Goal: Find specific page/section: Find specific page/section

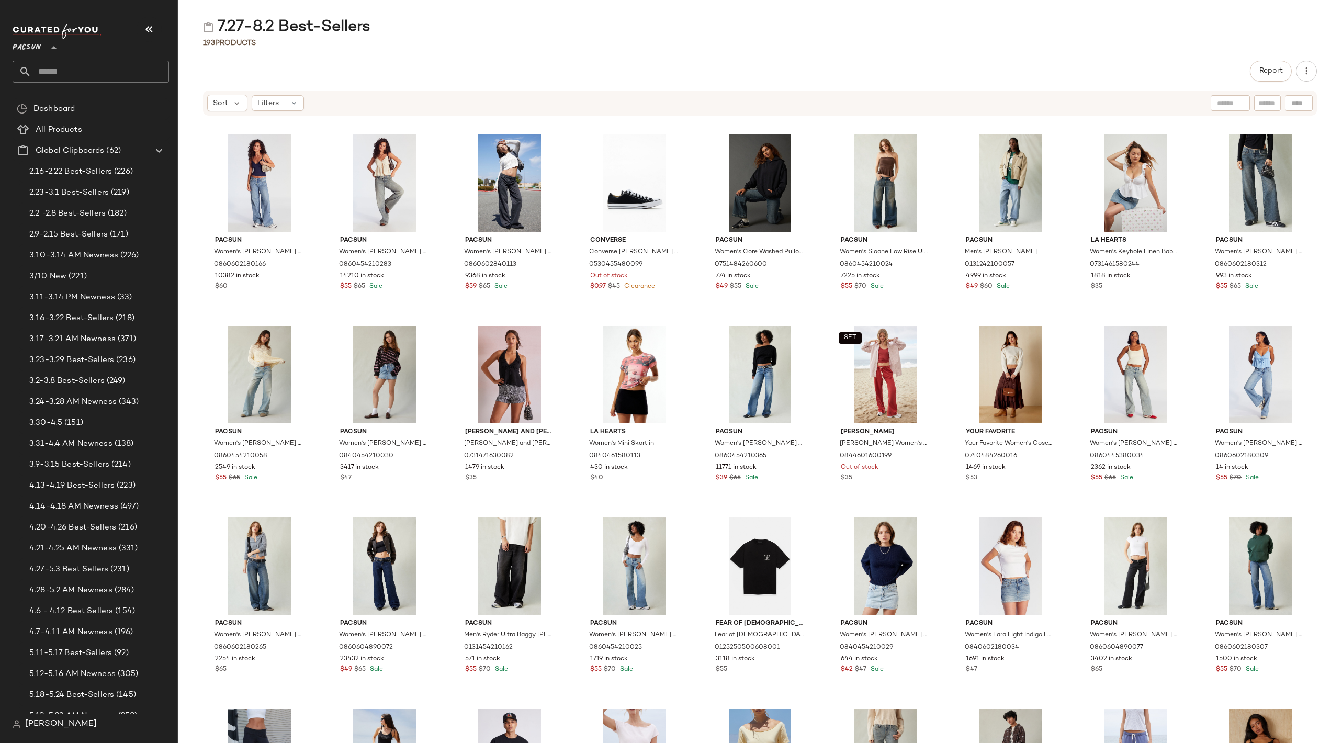
click at [56, 42] on icon at bounding box center [54, 47] width 13 height 13
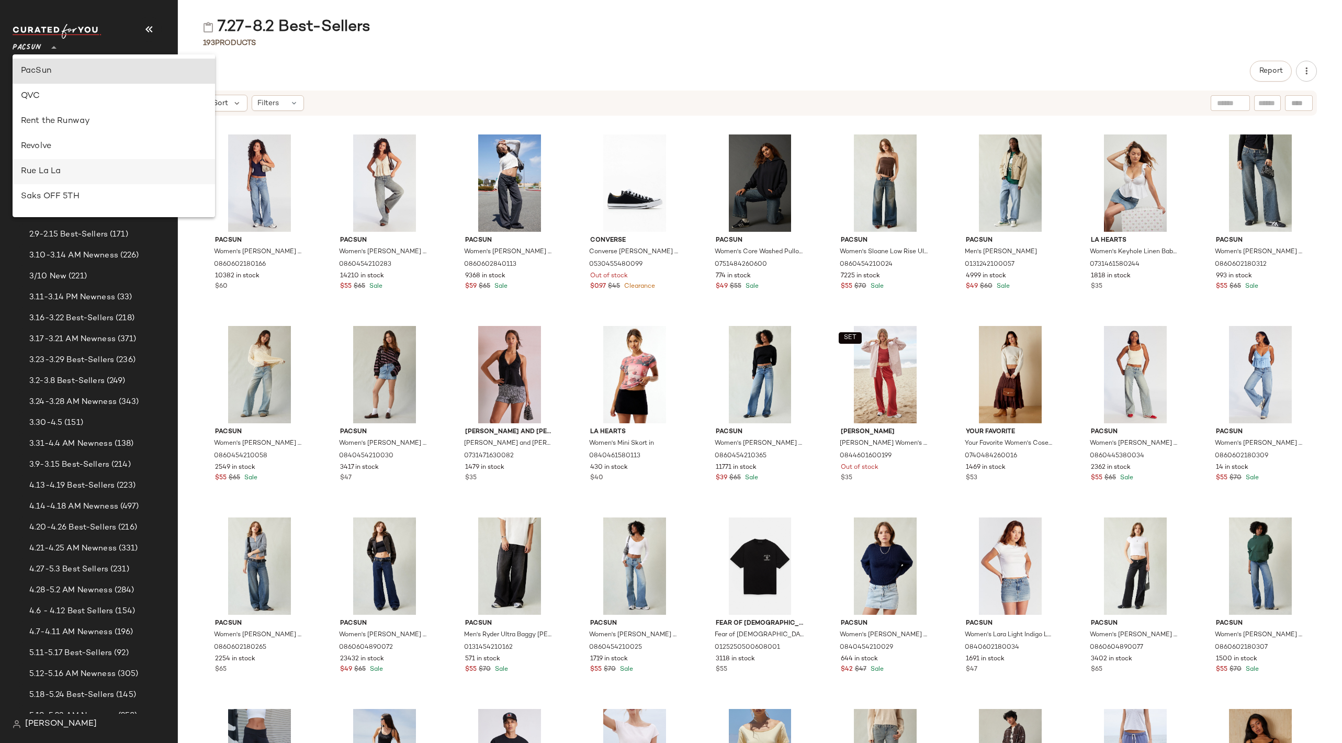
scroll to position [649, 0]
click at [83, 98] on div "Urban Outfitters" at bounding box center [114, 100] width 186 height 13
type input "**"
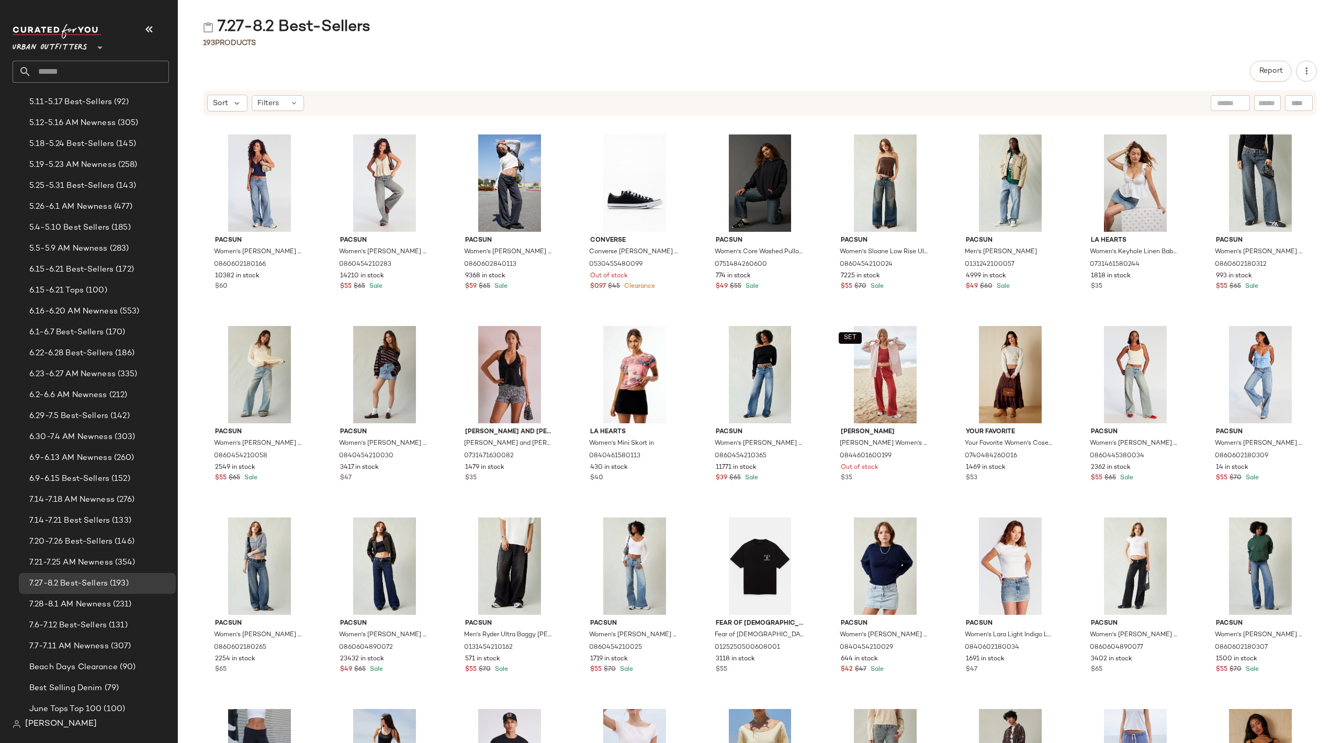
scroll to position [799, 0]
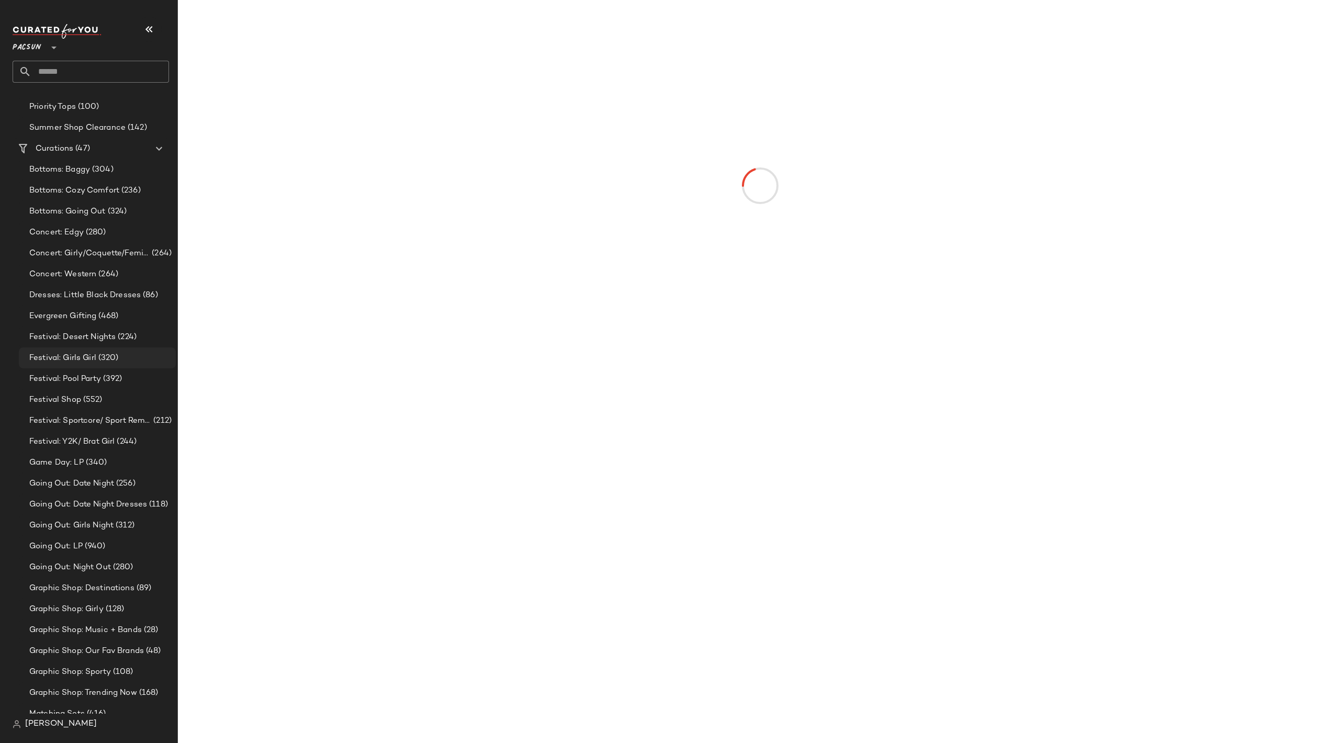
scroll to position [1332, 0]
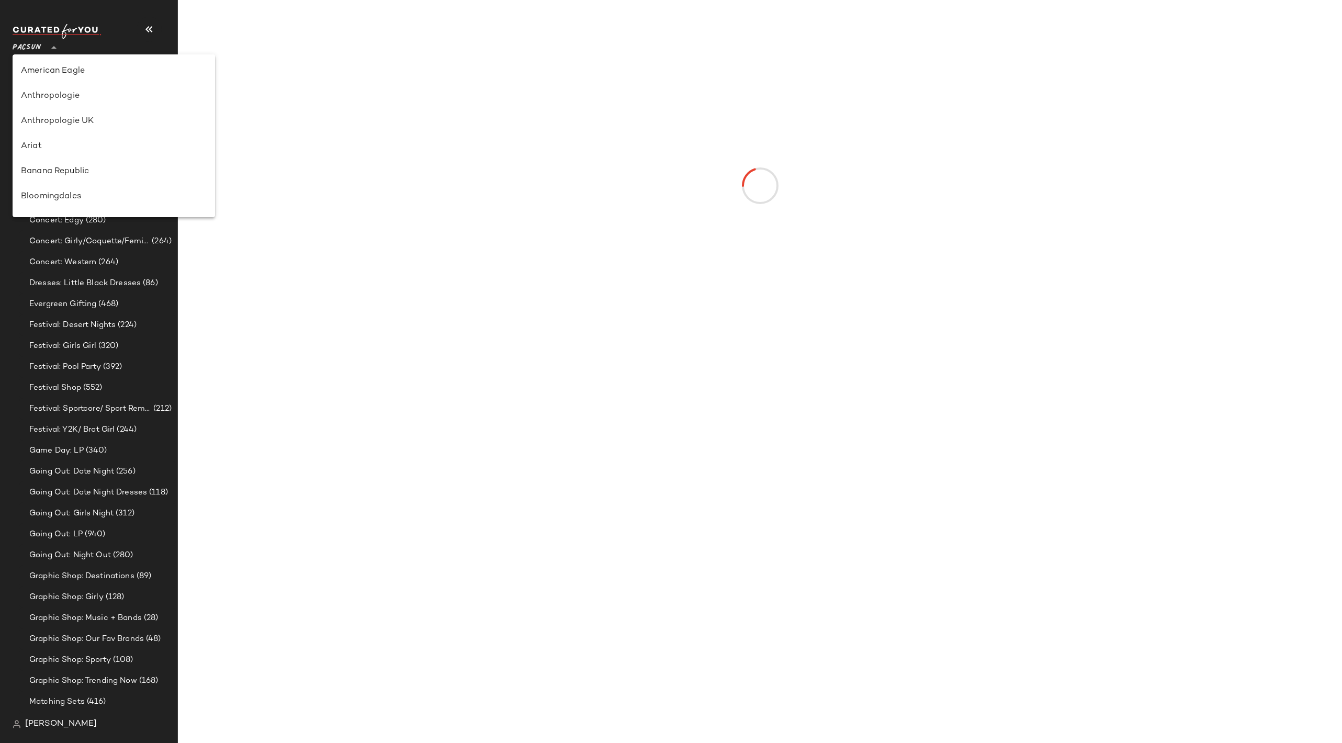
click at [46, 46] on div at bounding box center [53, 41] width 15 height 26
click at [69, 98] on div "Urban Outfitters" at bounding box center [114, 100] width 186 height 13
type input "**"
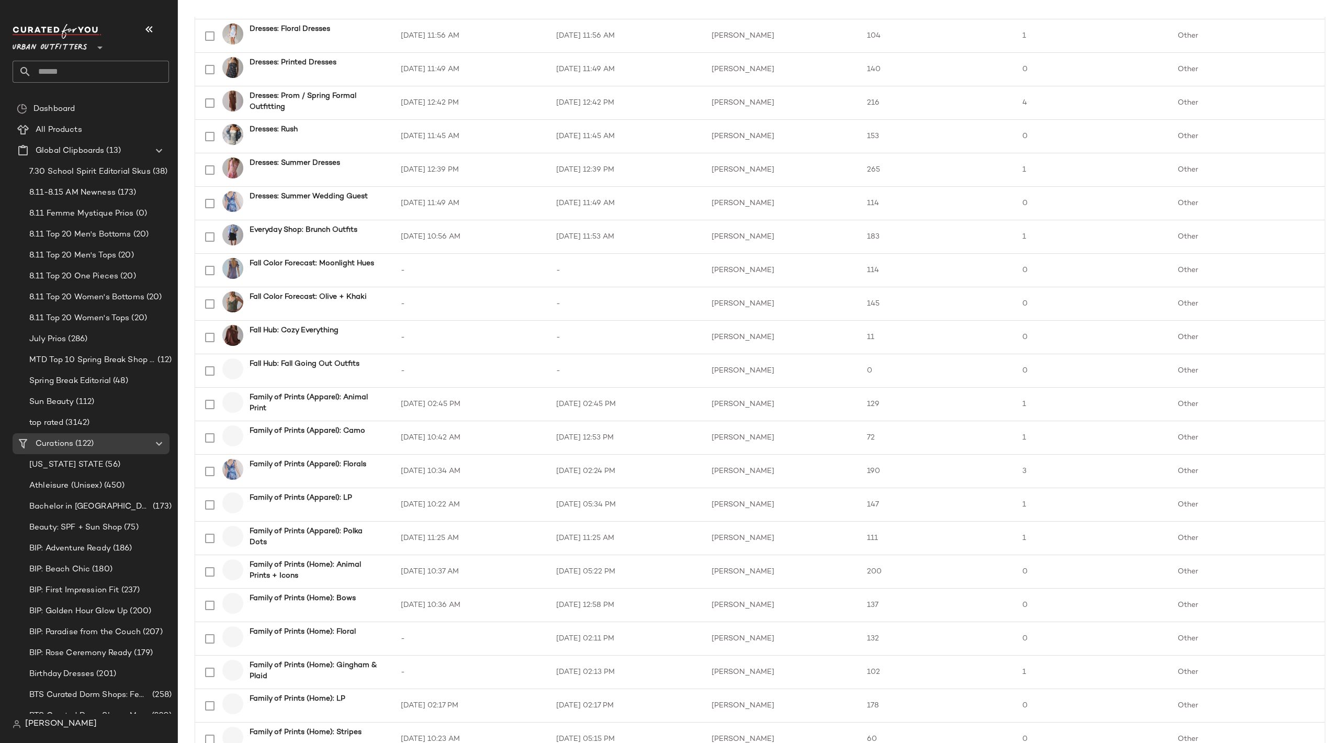
scroll to position [1172, 0]
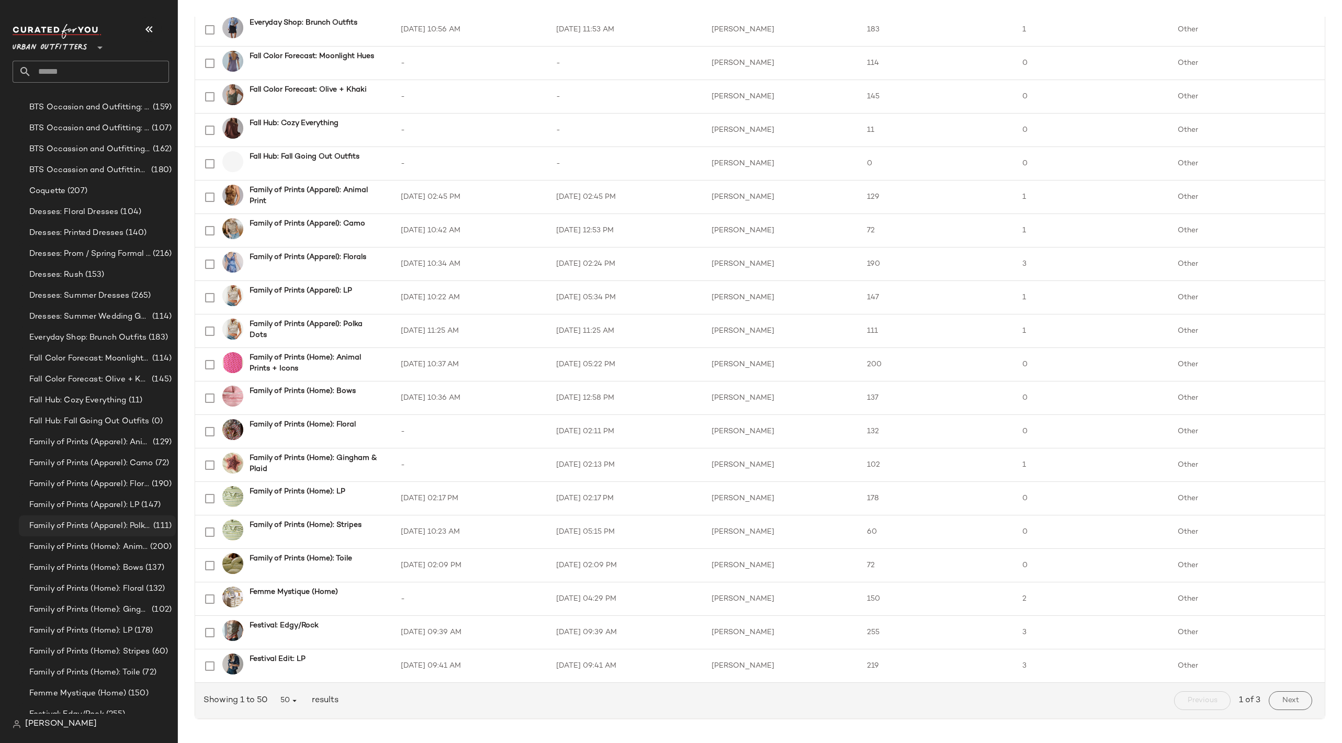
scroll to position [766, 0]
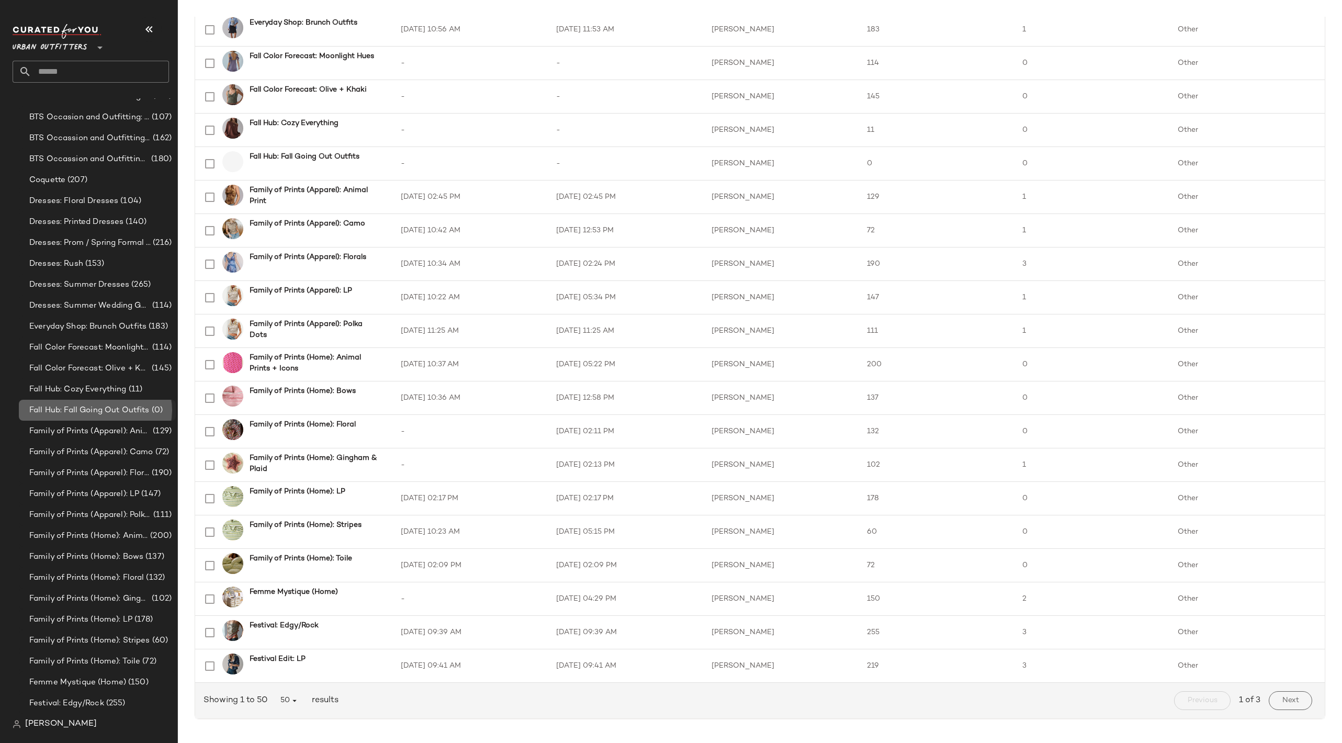
click at [118, 406] on span "Fall Hub: Fall Going Out Outfits" at bounding box center [89, 410] width 120 height 12
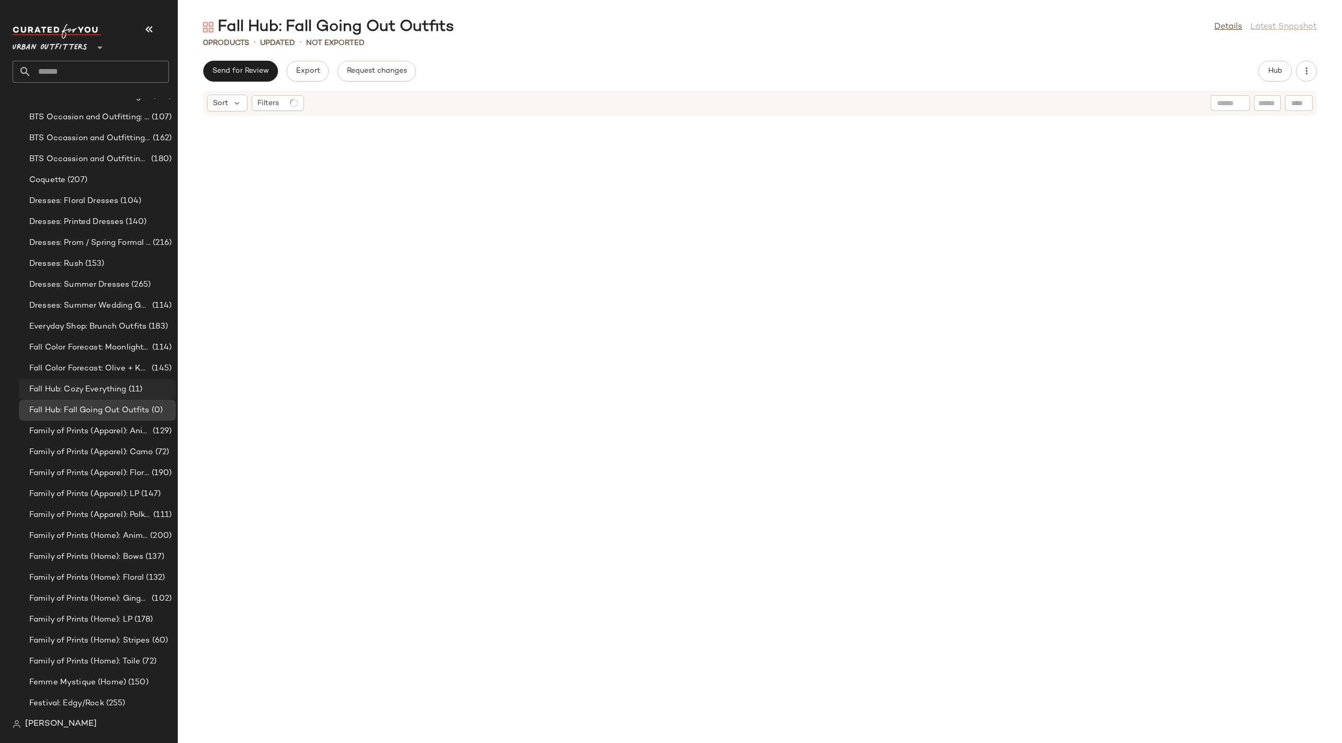
click at [144, 383] on div "Fall Hub: Cozy Everything (11)" at bounding box center [98, 389] width 145 height 12
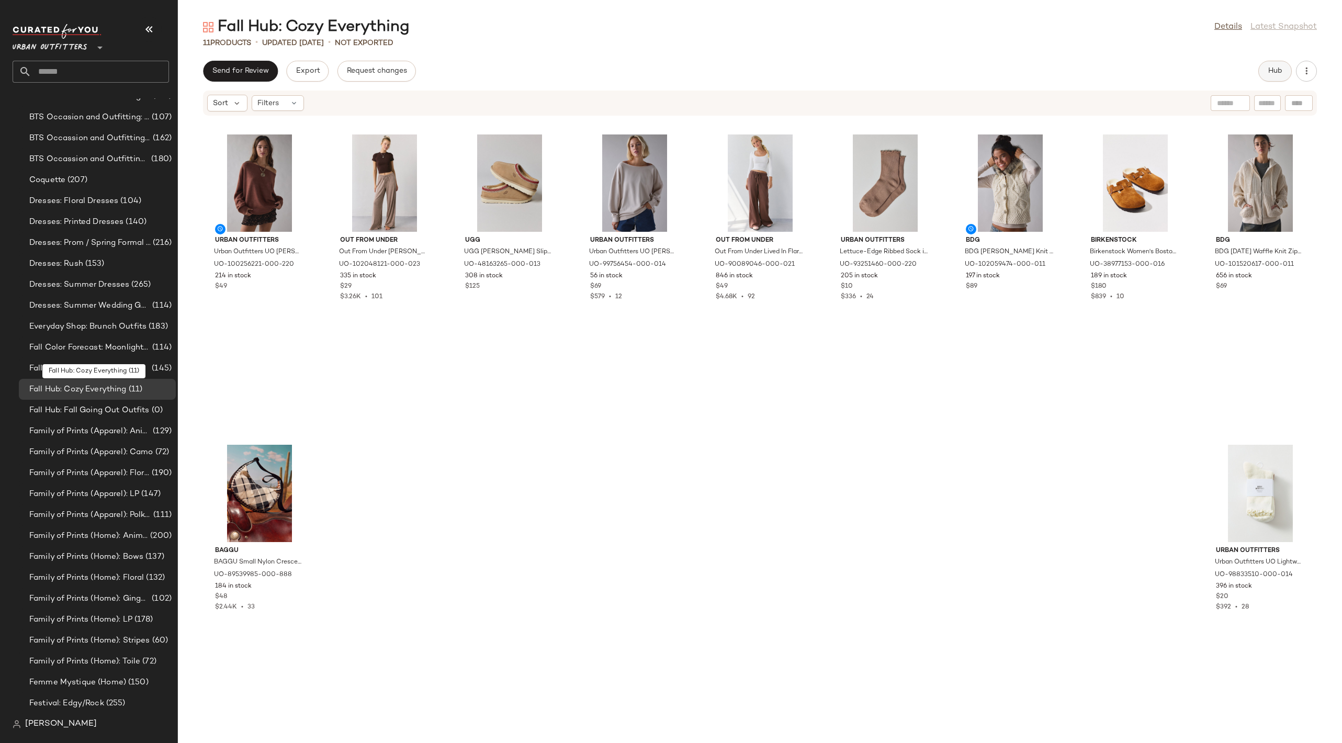
click at [1277, 74] on span "Hub" at bounding box center [1275, 71] width 15 height 8
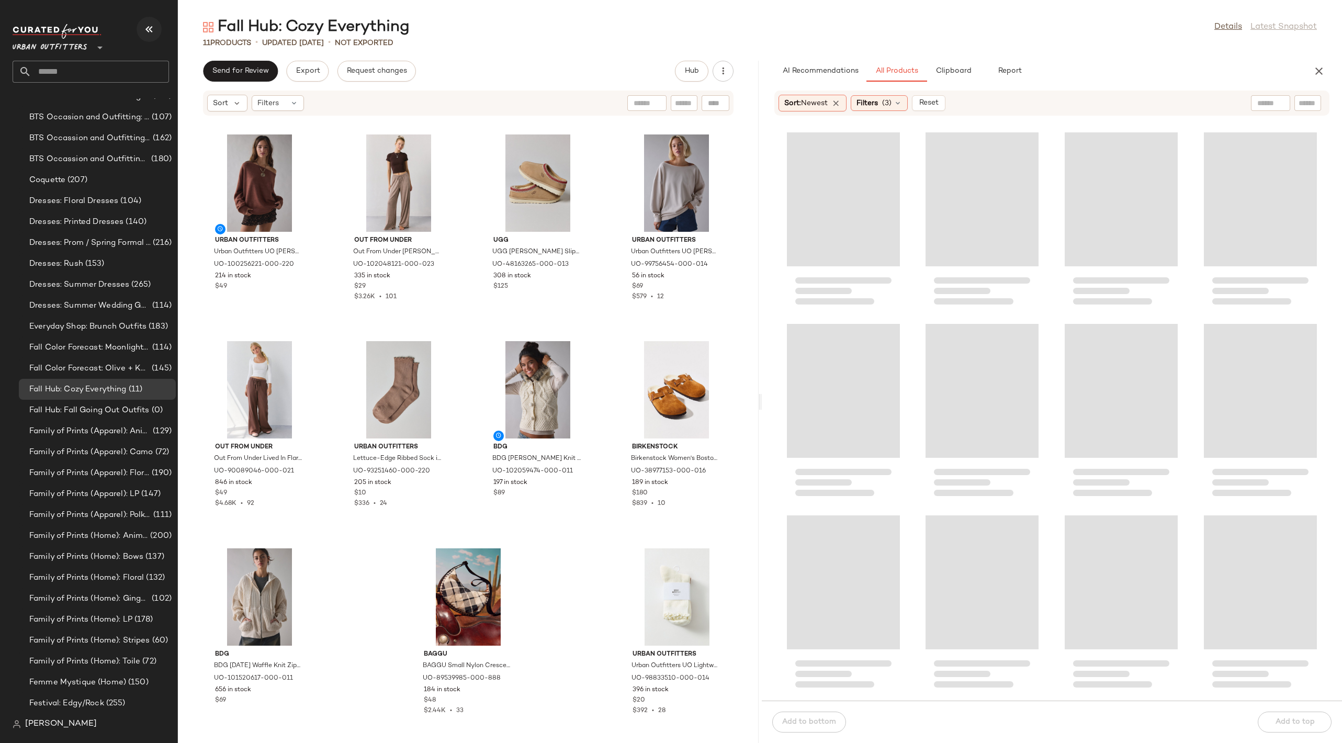
click at [151, 29] on icon "button" at bounding box center [149, 29] width 13 height 13
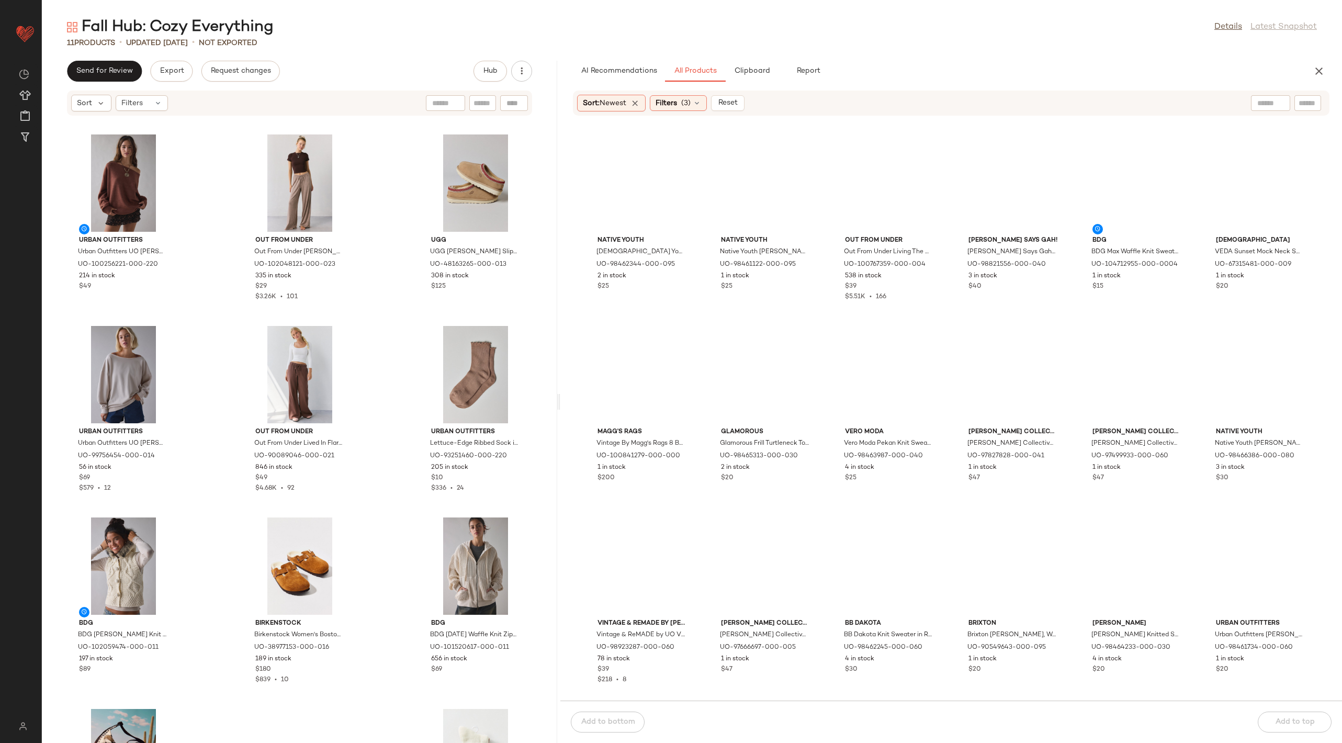
drag, startPoint x: 691, startPoint y: 408, endPoint x: 560, endPoint y: 404, distance: 131.3
click at [560, 404] on div "Fall Hub: Cozy Everything Details Latest Snapshot 11 Products • updated [DATE] …" at bounding box center [692, 380] width 1300 height 726
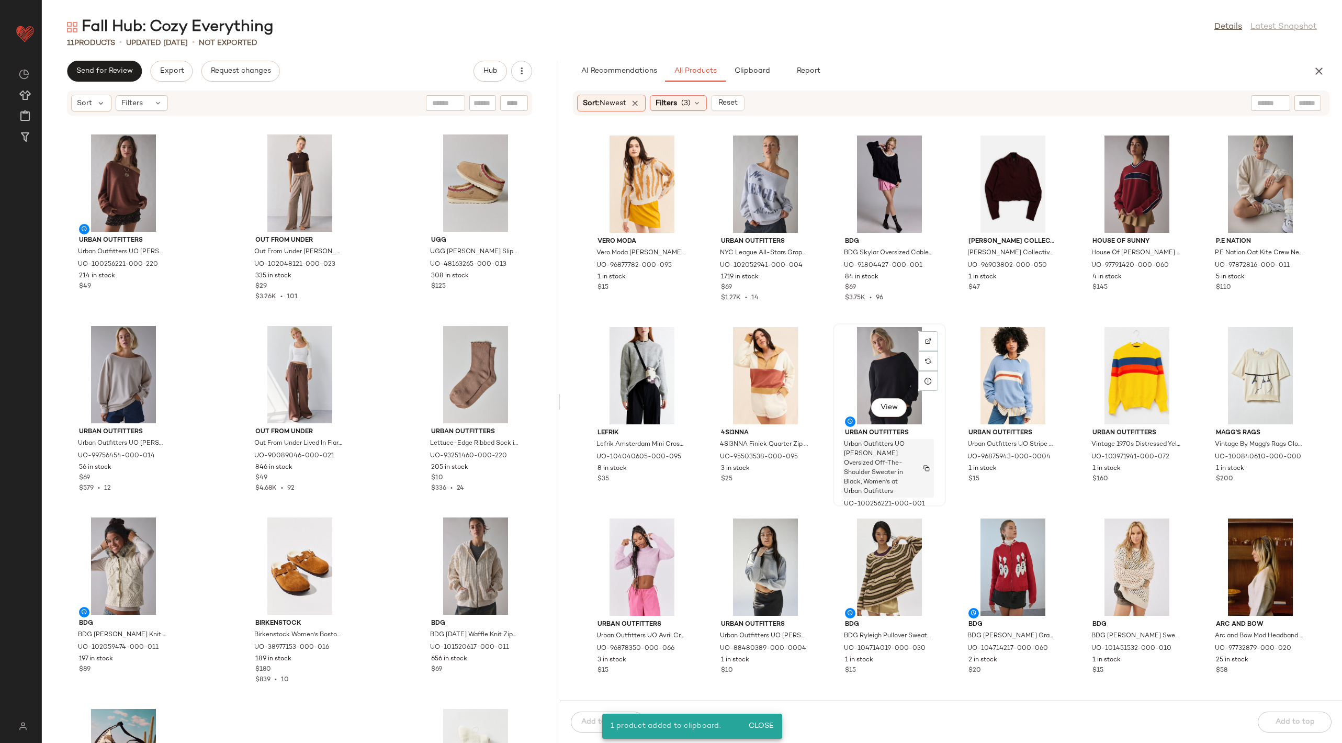
scroll to position [1721, 0]
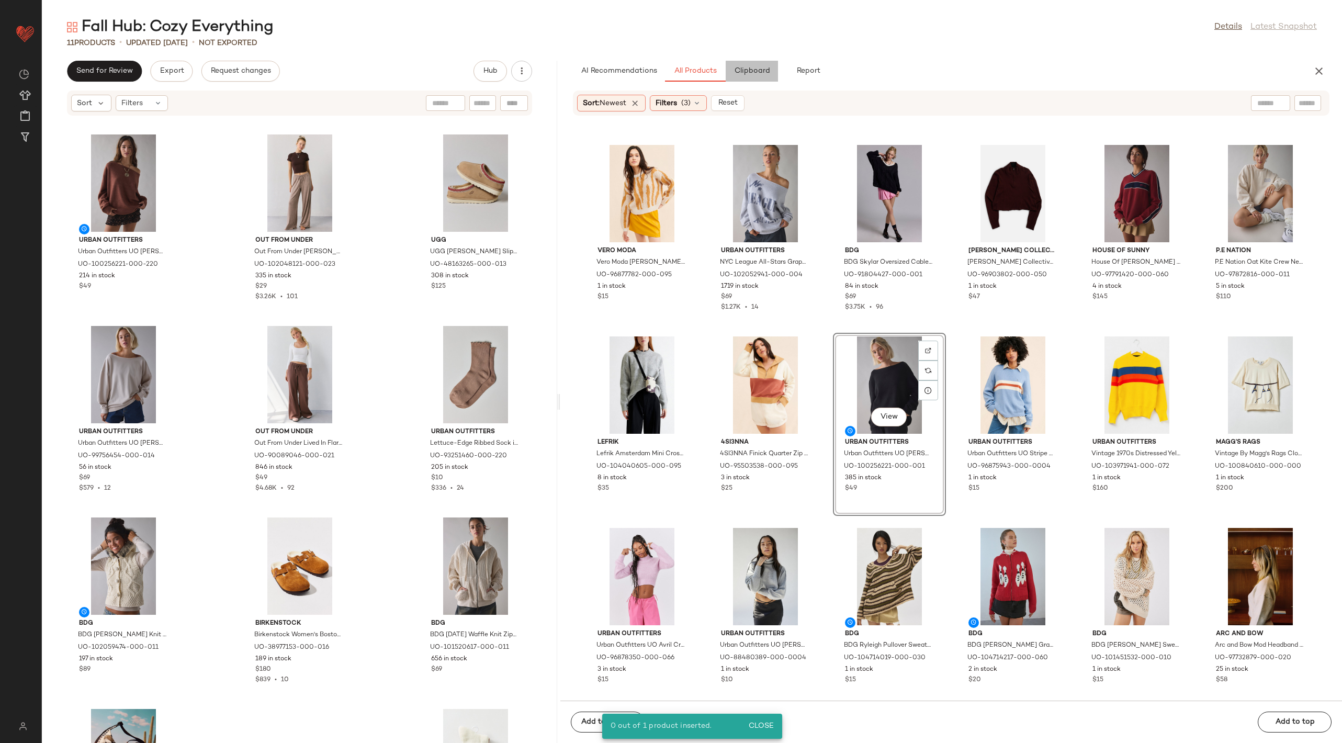
click at [752, 69] on span "Clipboard" at bounding box center [751, 71] width 36 height 8
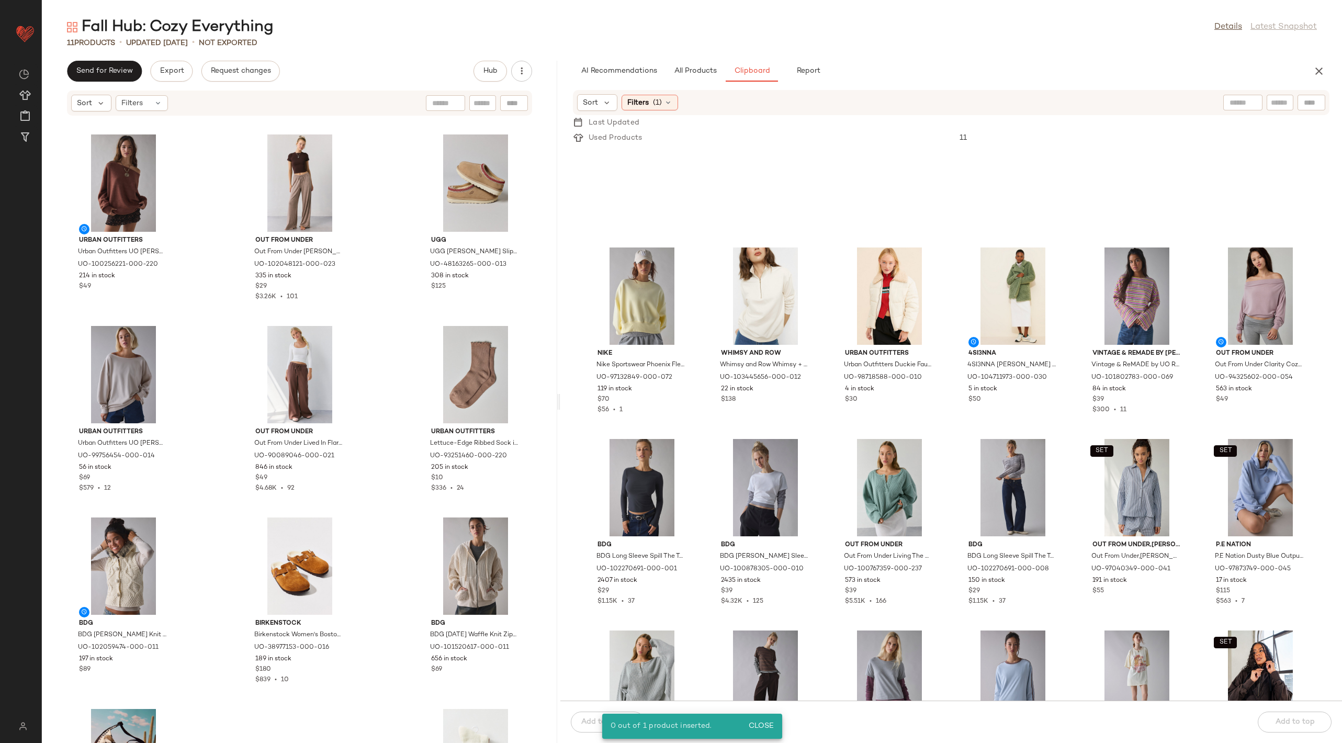
scroll to position [3348, 0]
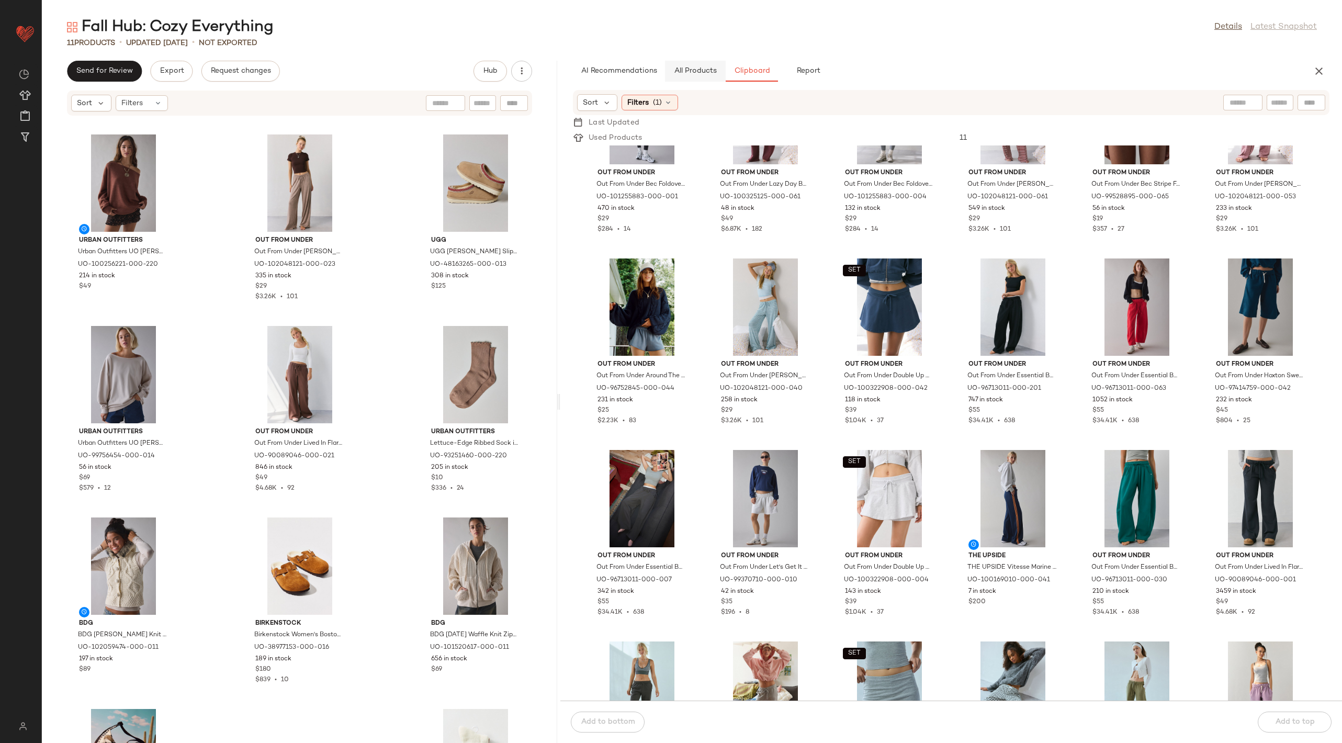
click at [688, 74] on span "All Products" at bounding box center [695, 71] width 43 height 8
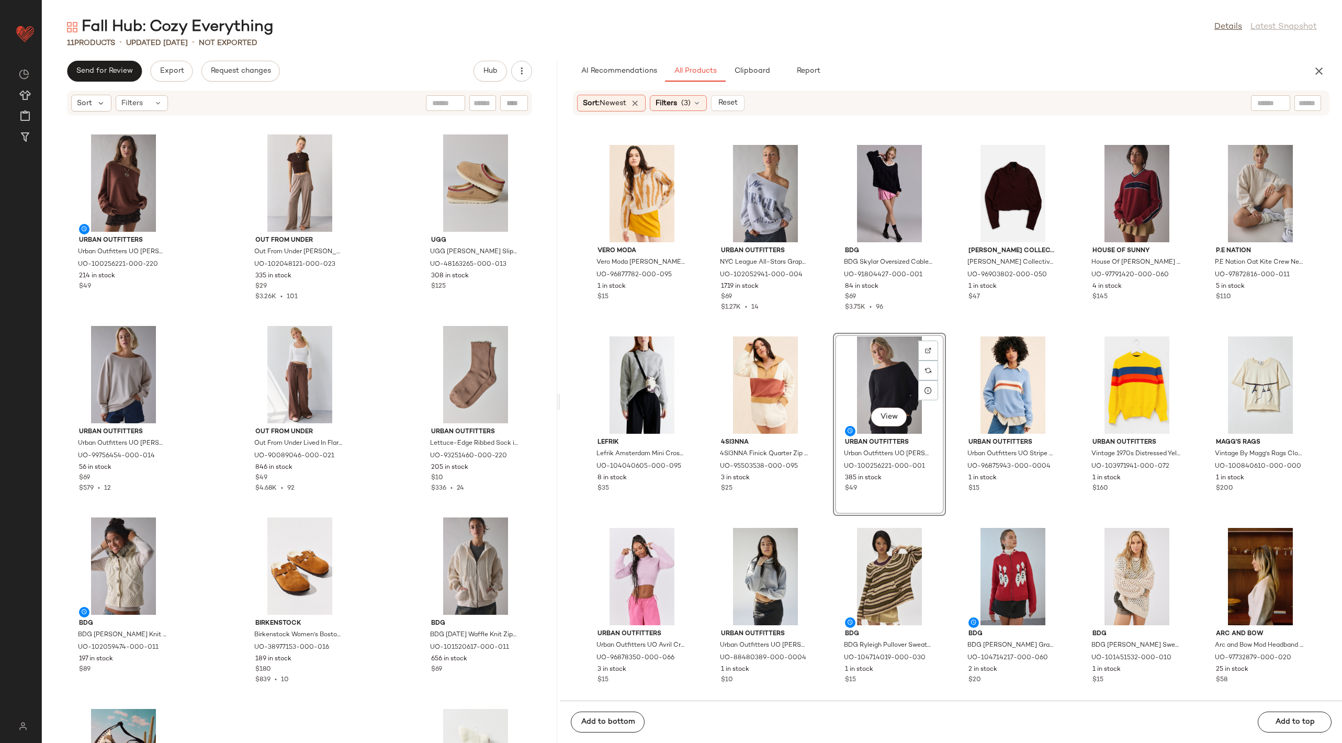
click at [1278, 105] on div at bounding box center [1270, 103] width 39 height 16
type input "******"
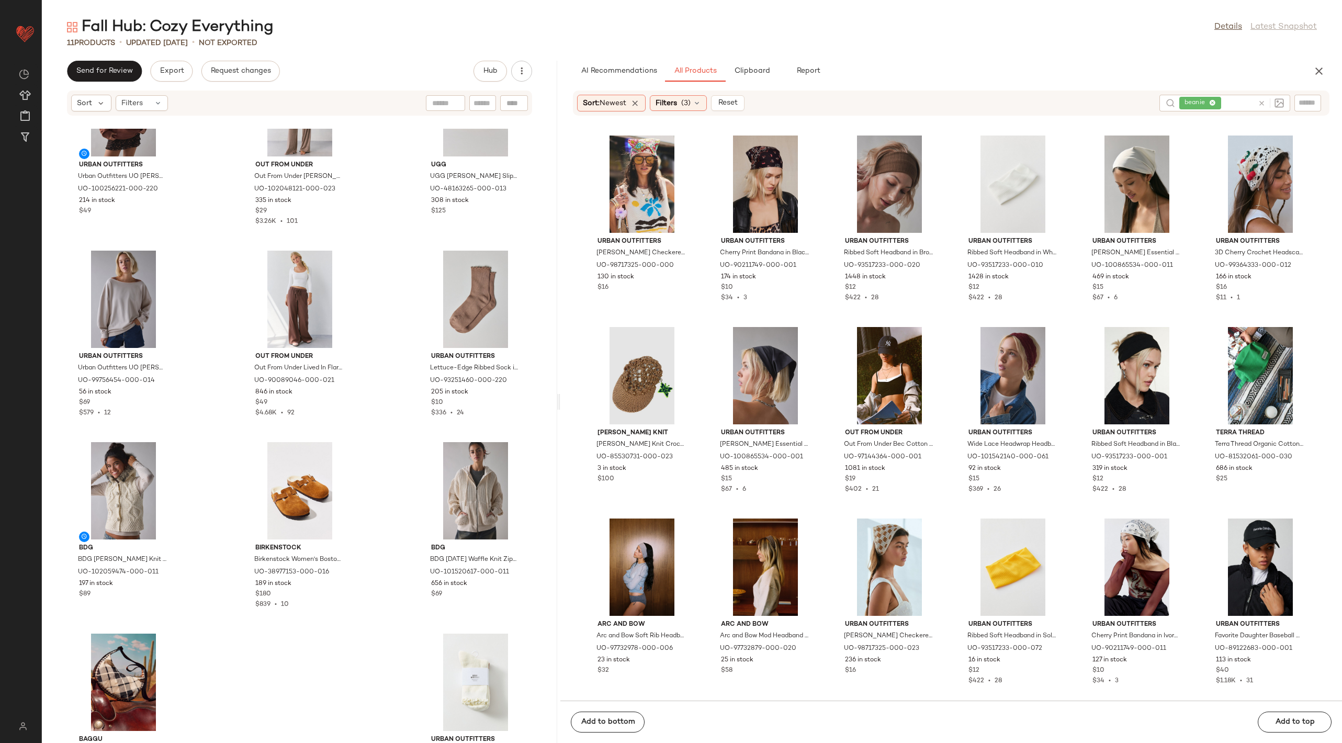
scroll to position [173, 0]
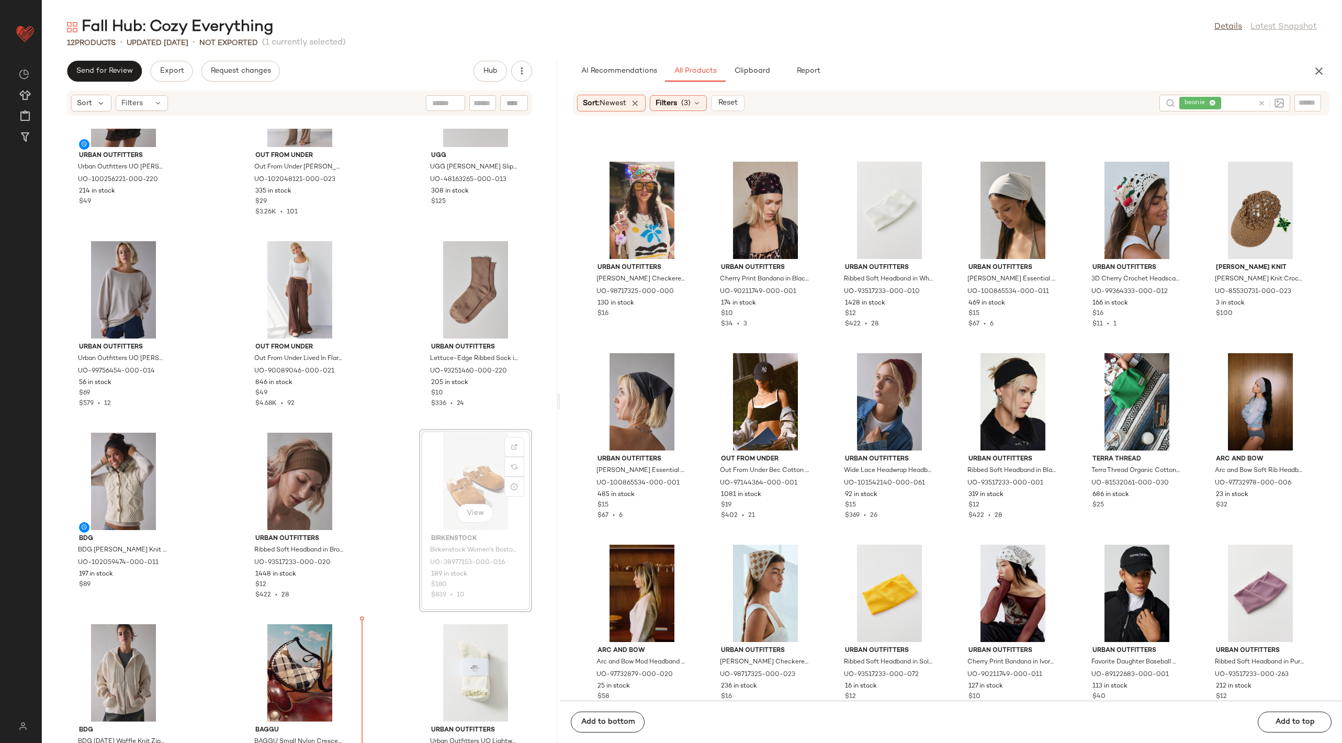
scroll to position [122, 0]
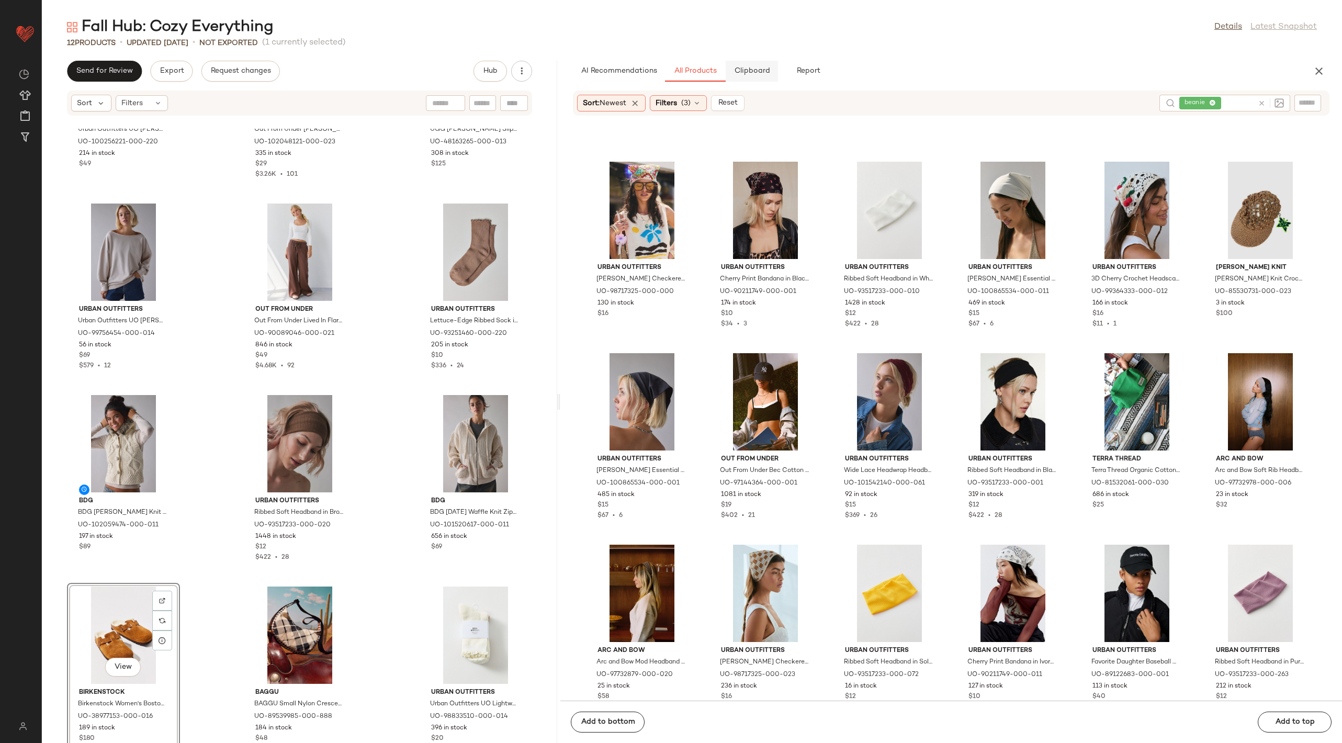
click at [753, 76] on button "Clipboard" at bounding box center [752, 71] width 52 height 21
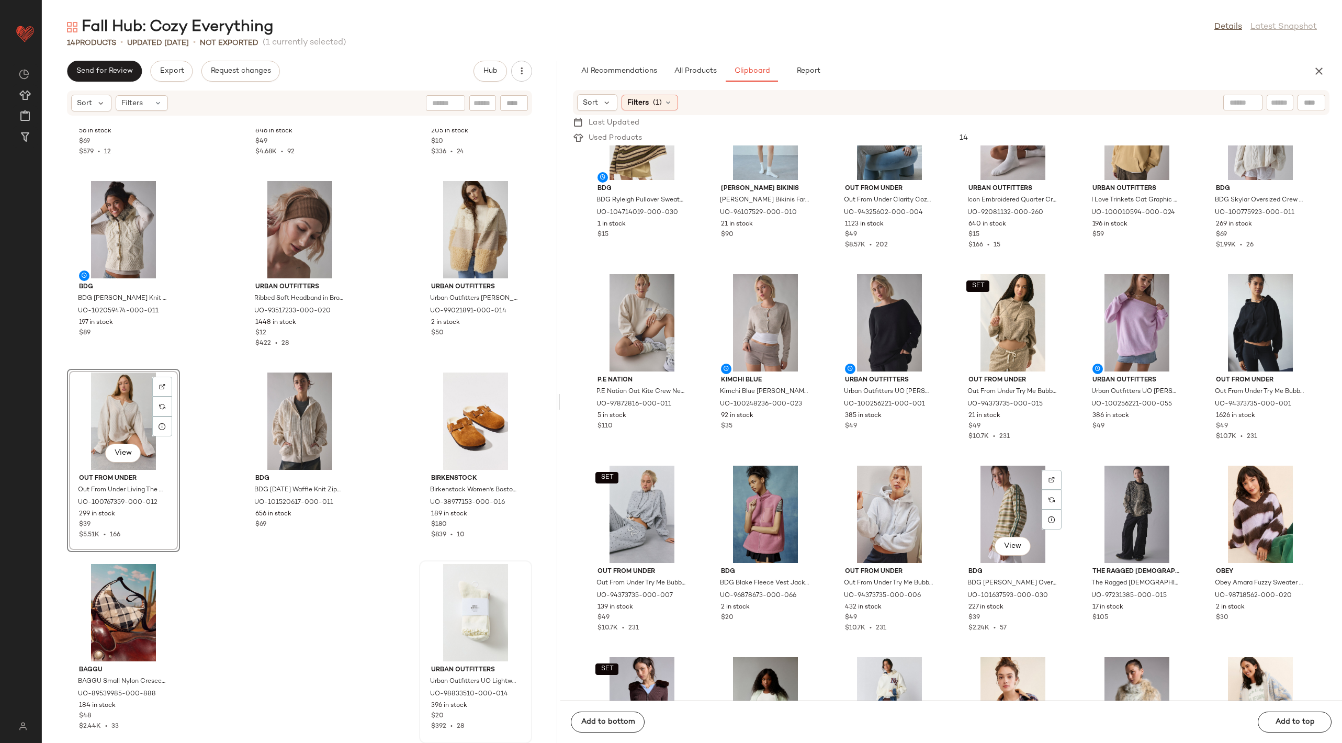
scroll to position [844, 0]
click at [802, 287] on img at bounding box center [804, 287] width 6 height 6
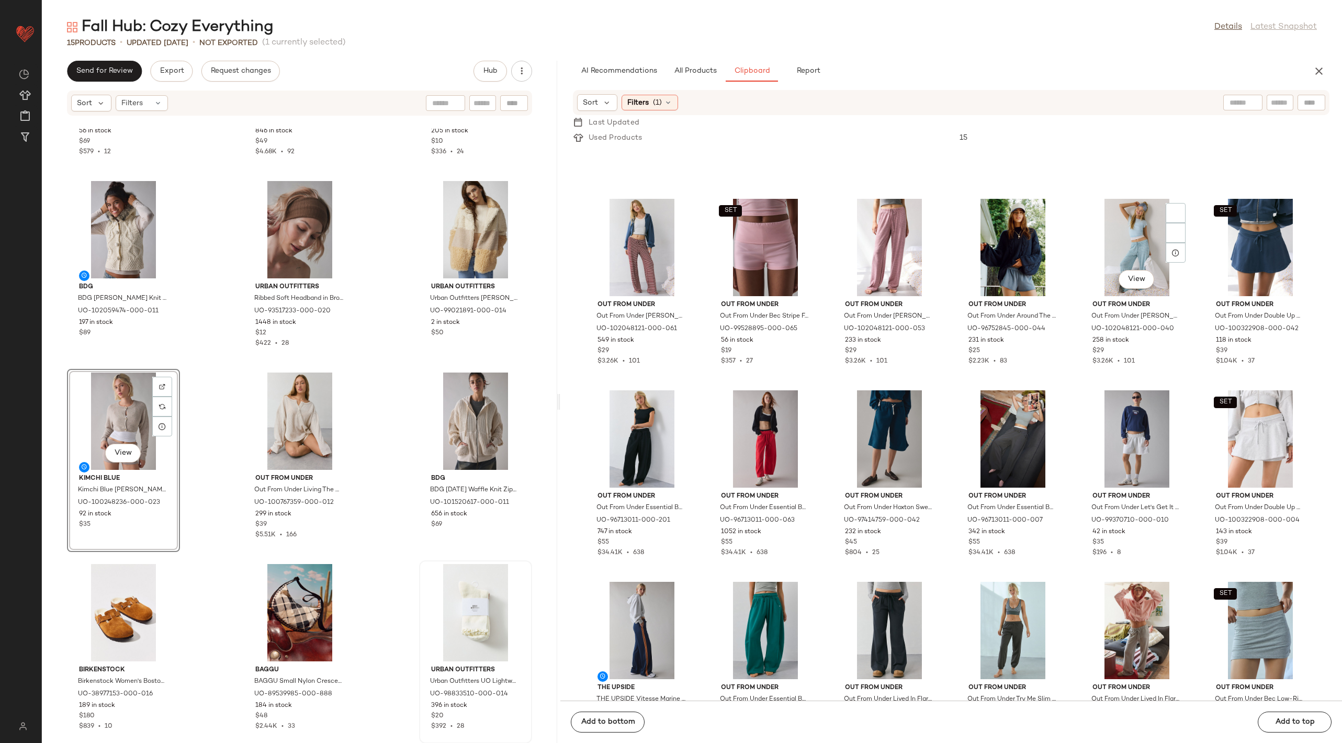
scroll to position [3210, 0]
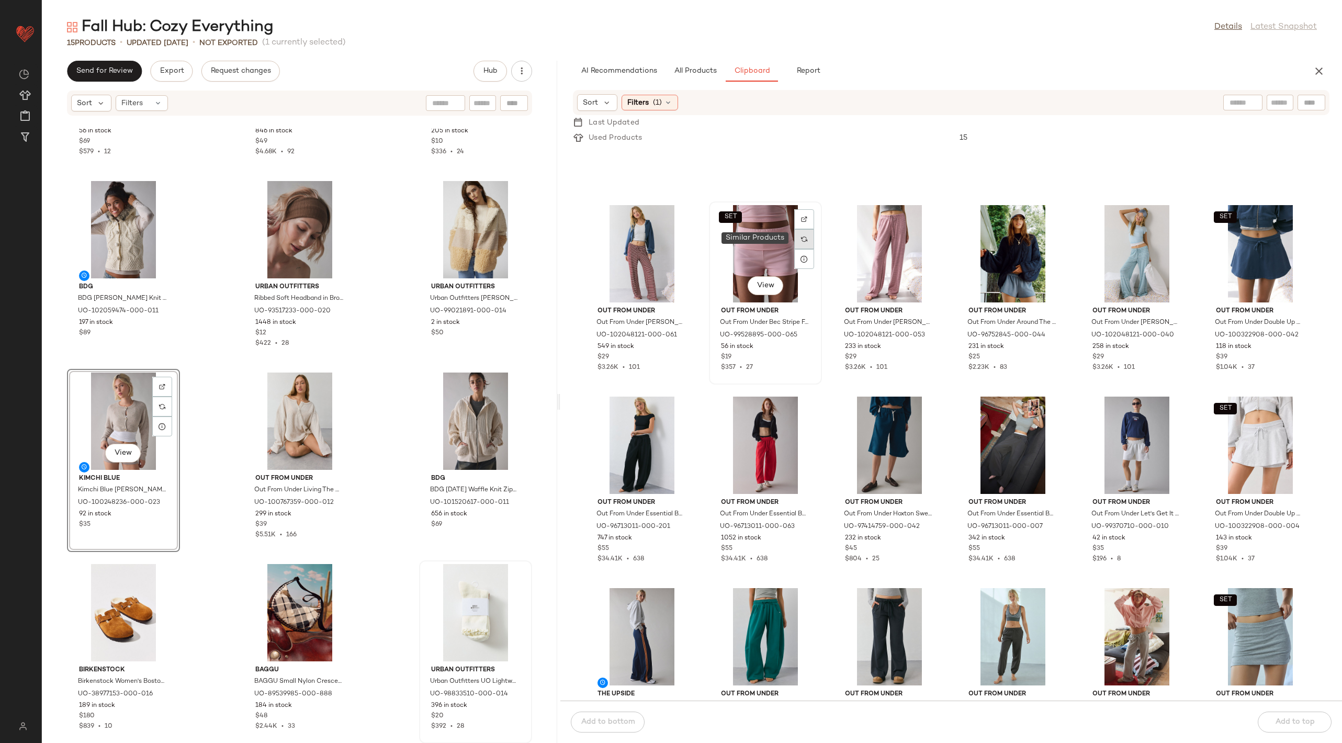
click at [803, 242] on div at bounding box center [804, 239] width 20 height 20
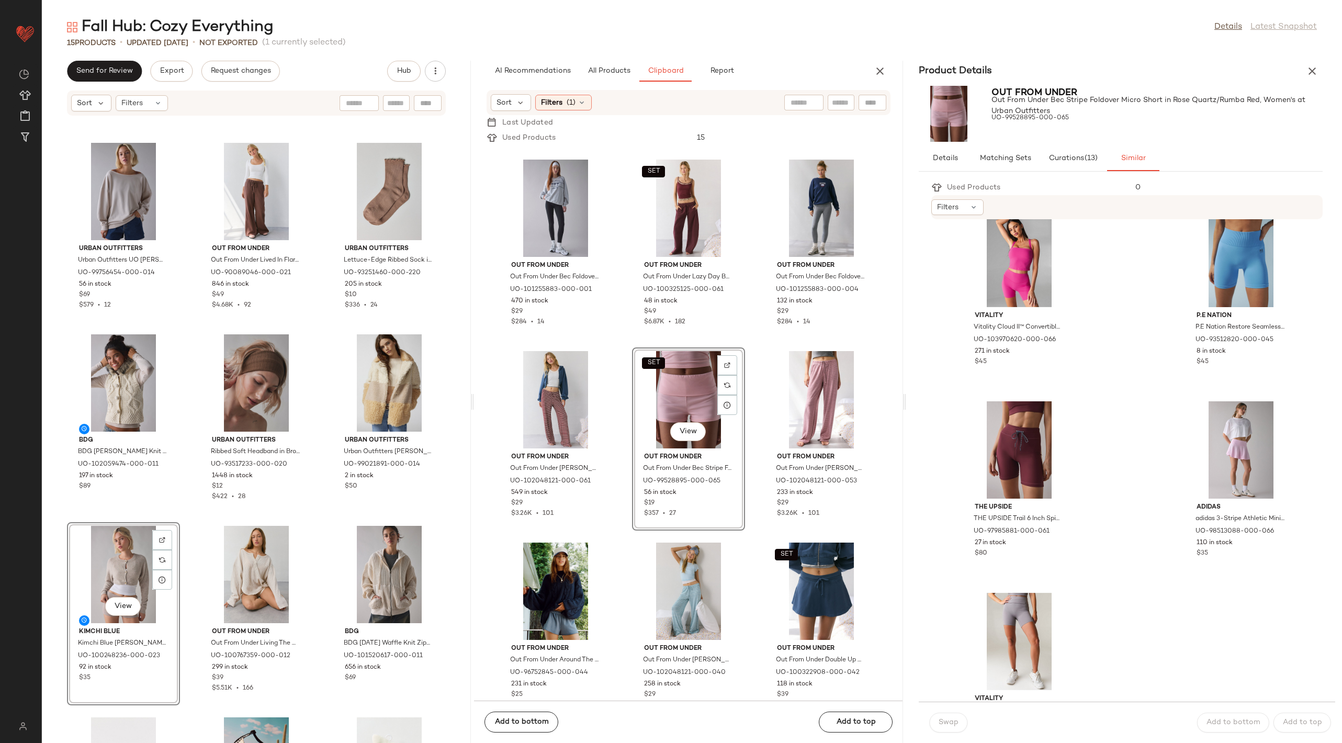
scroll to position [1831, 0]
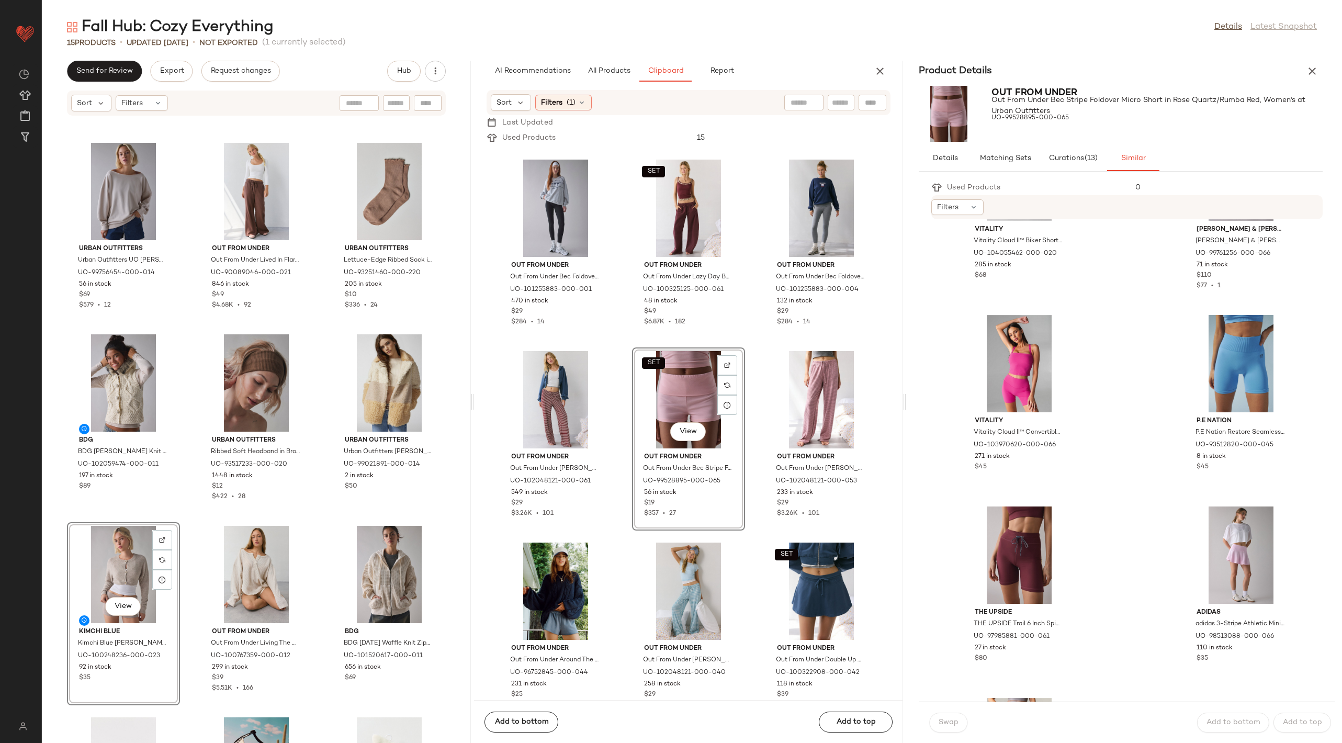
click at [1304, 61] on div "Product Details" at bounding box center [1120, 71] width 429 height 21
click at [1308, 73] on icon "button" at bounding box center [1312, 71] width 13 height 13
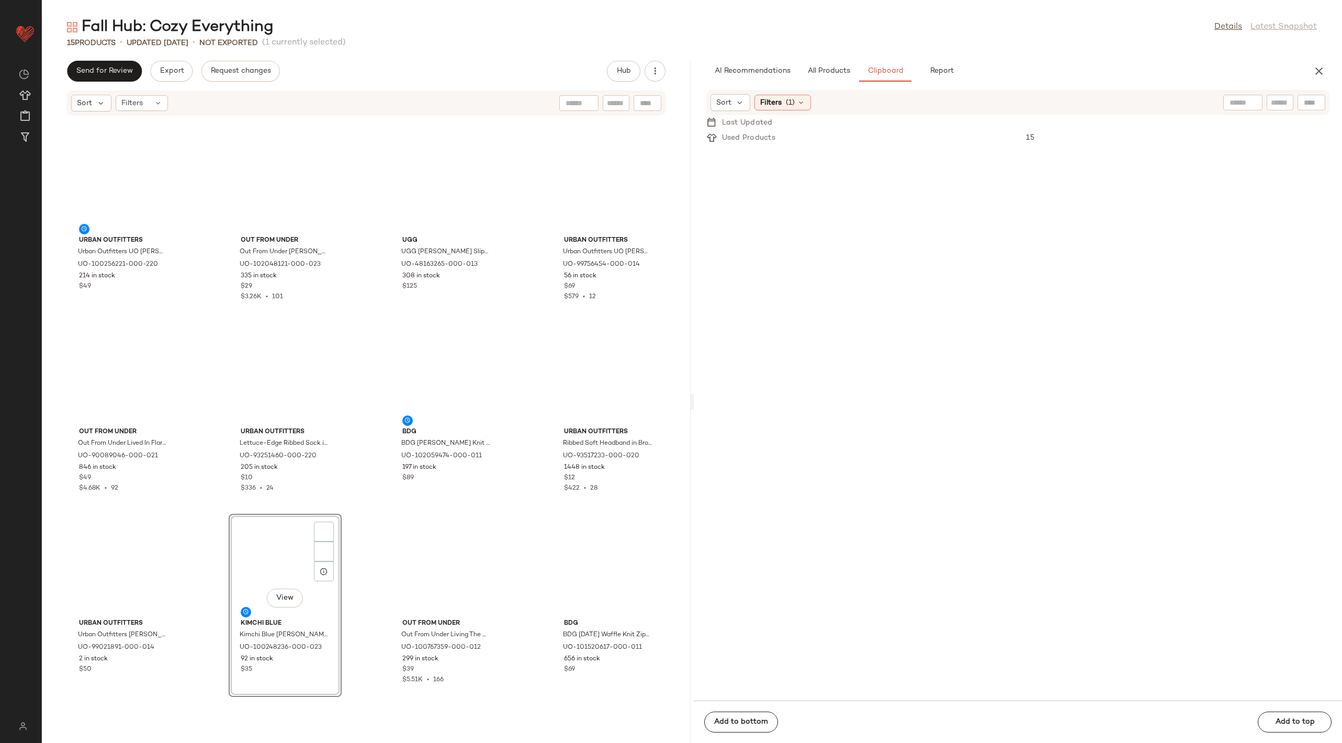
scroll to position [4595, 0]
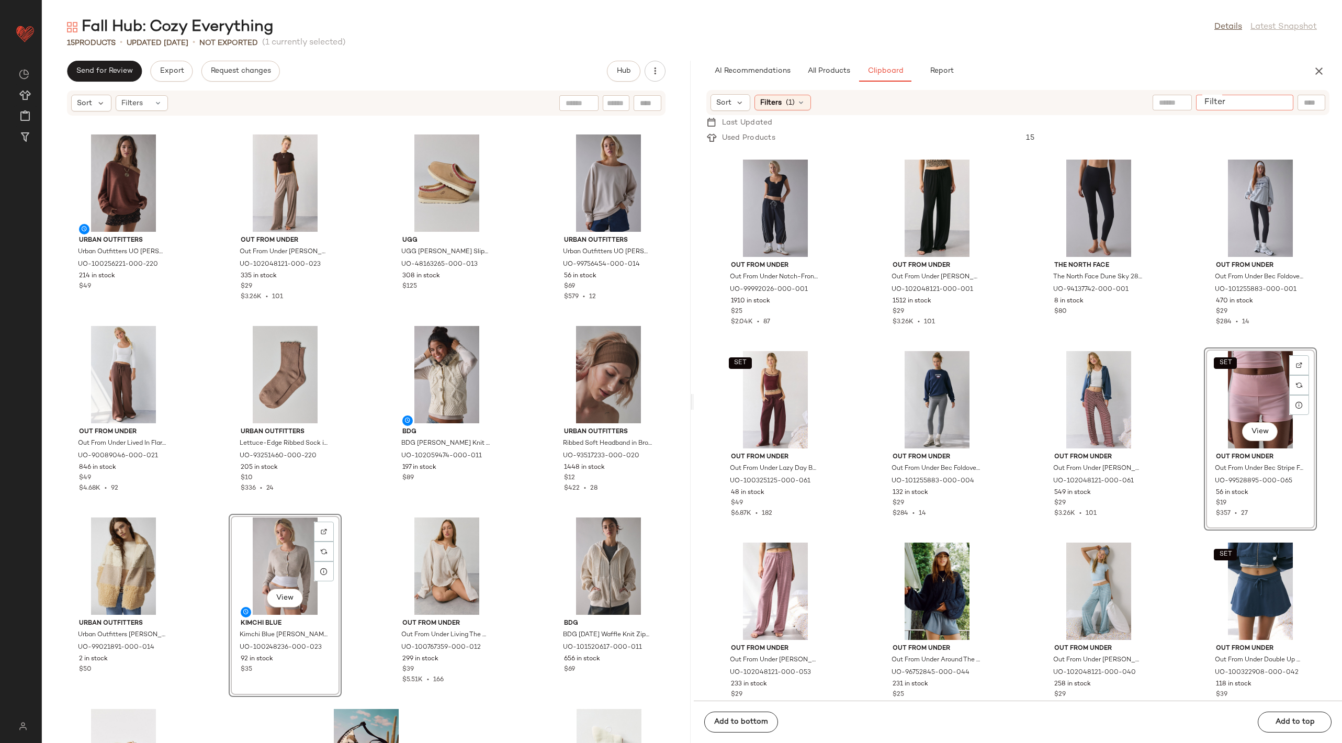
click at [1272, 104] on input "Filter" at bounding box center [1244, 102] width 89 height 11
type input "**********"
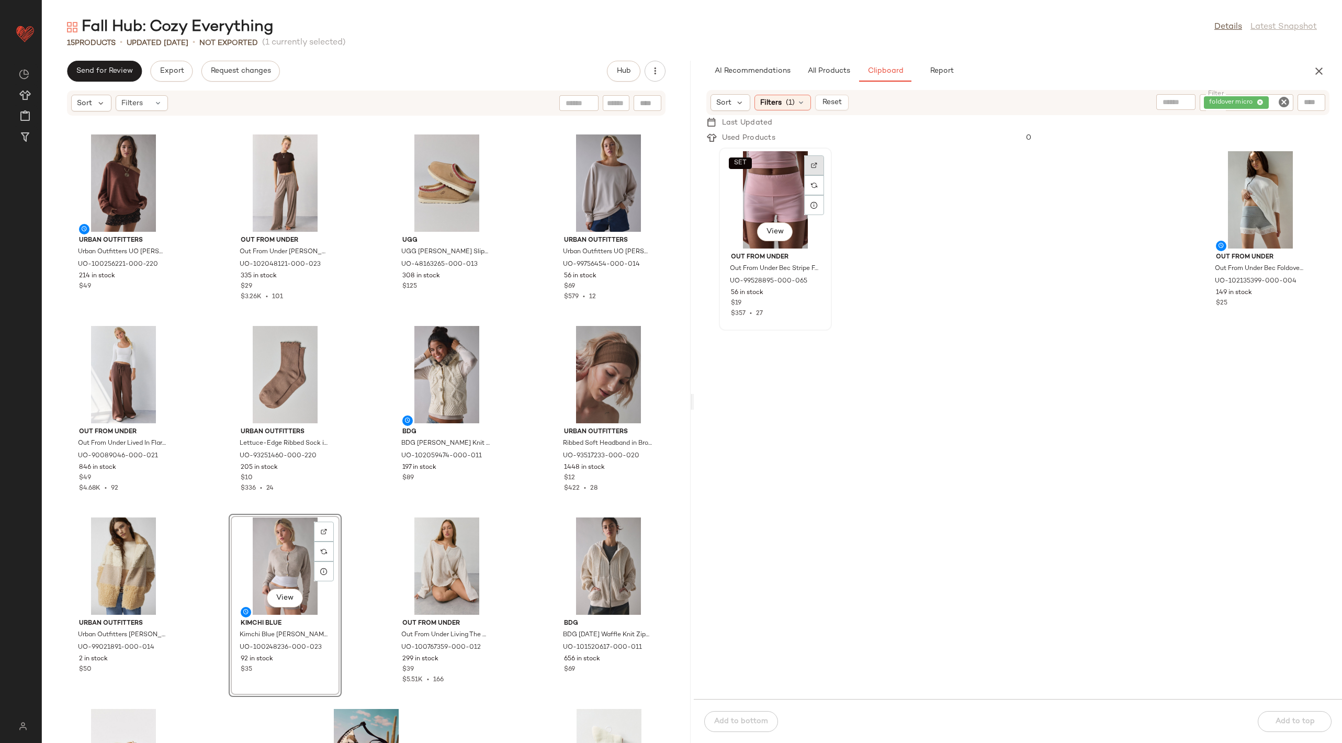
click at [817, 163] on img at bounding box center [814, 165] width 6 height 6
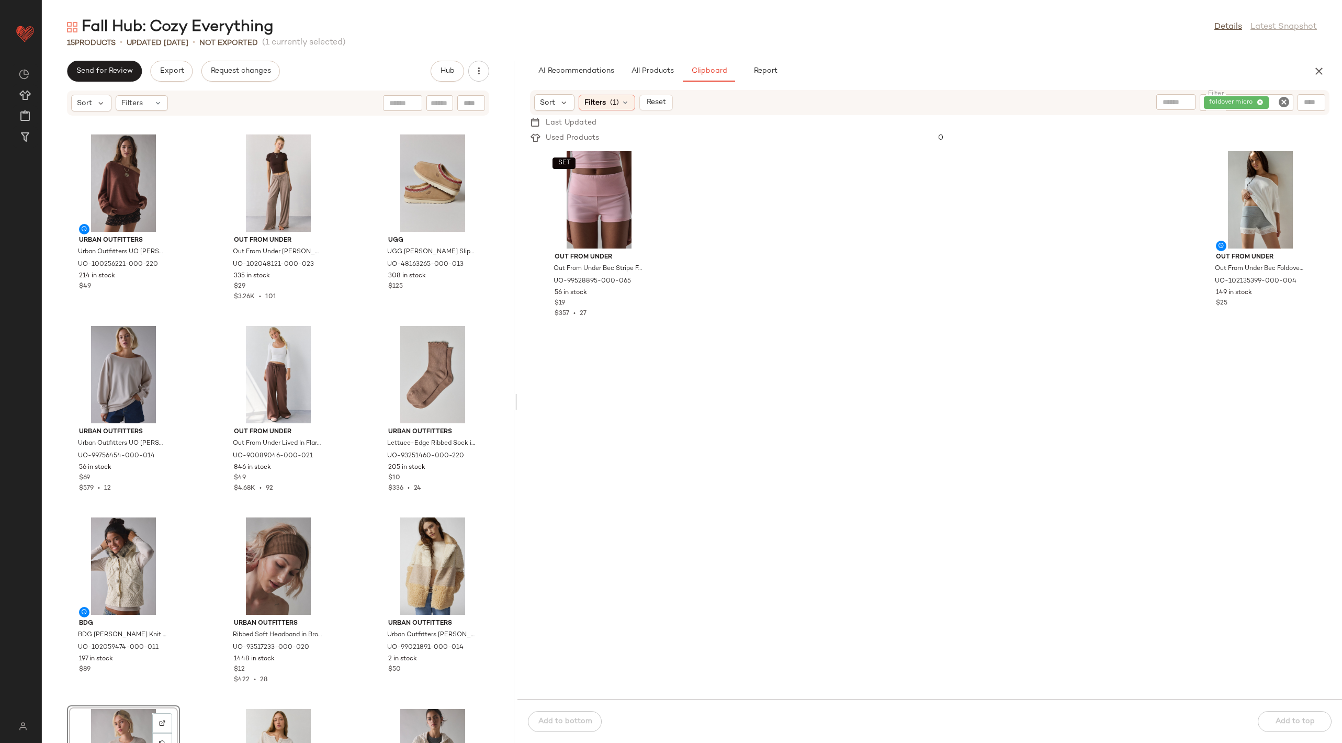
drag, startPoint x: 691, startPoint y: 402, endPoint x: 516, endPoint y: 401, distance: 175.3
click at [516, 401] on div "Fall Hub: Cozy Everything Details Latest Snapshot 15 Products • updated [DATE] …" at bounding box center [692, 380] width 1300 height 726
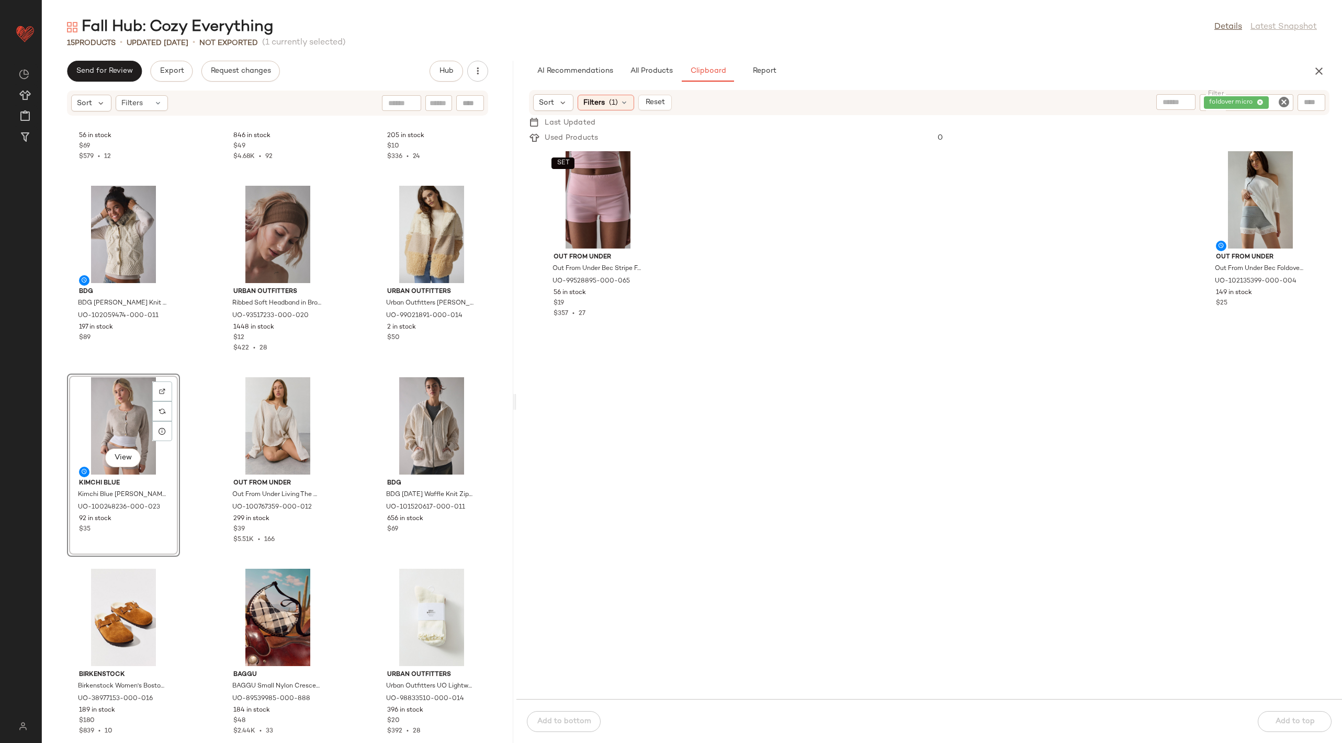
click at [1282, 101] on icon "Clear Filter" at bounding box center [1284, 102] width 13 height 13
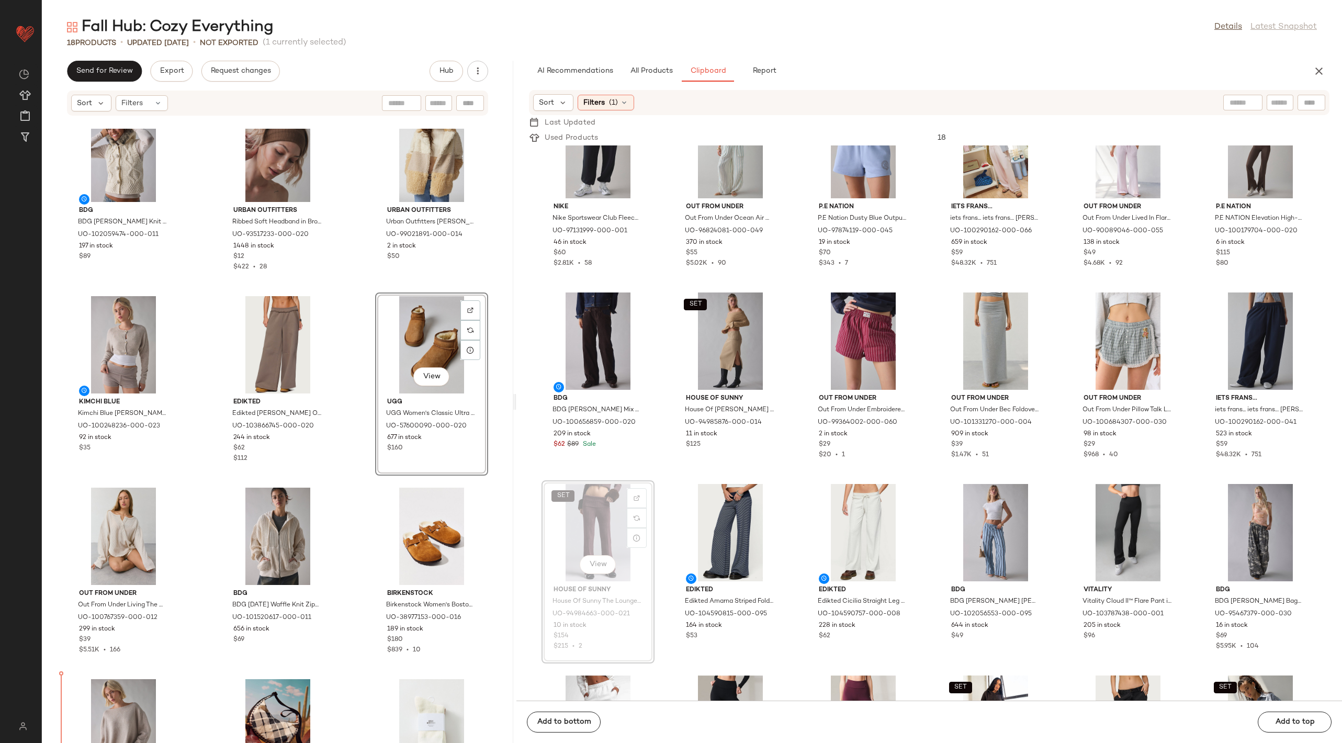
scroll to position [476, 0]
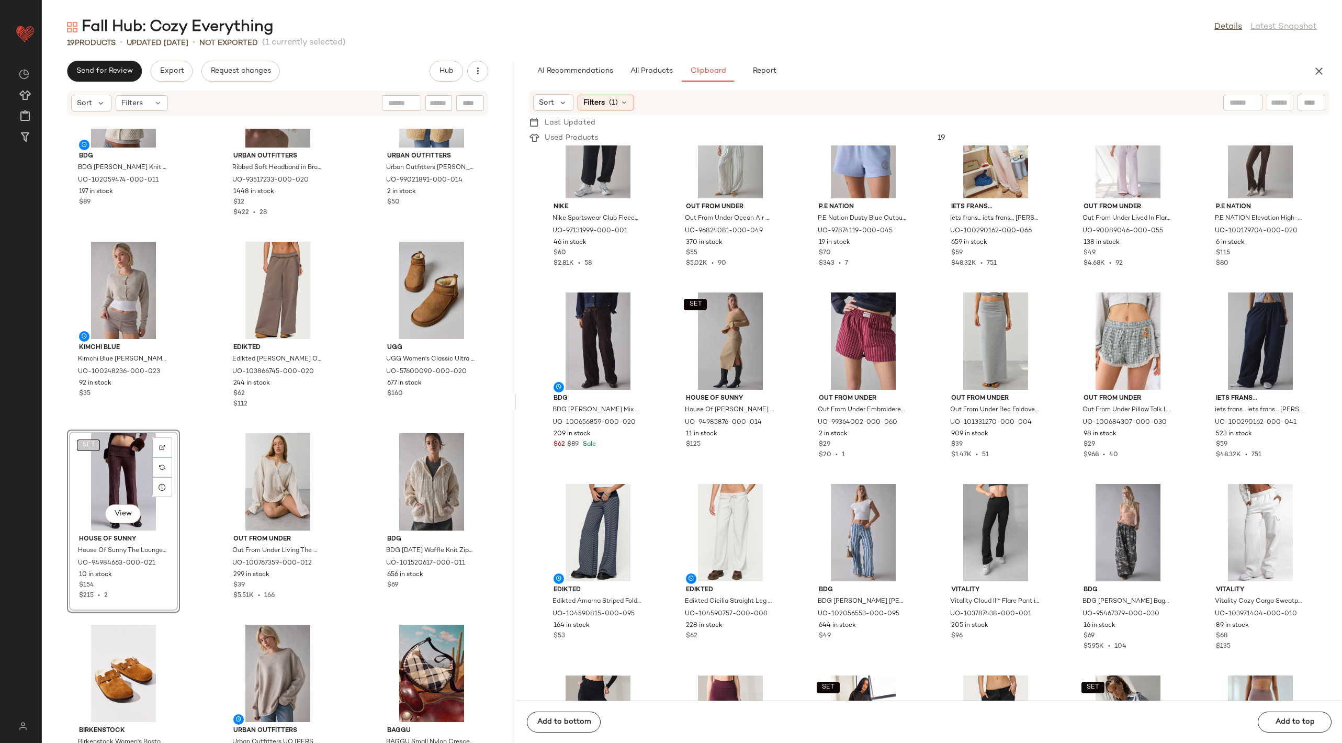
click at [83, 443] on span "SET" at bounding box center [88, 445] width 13 height 7
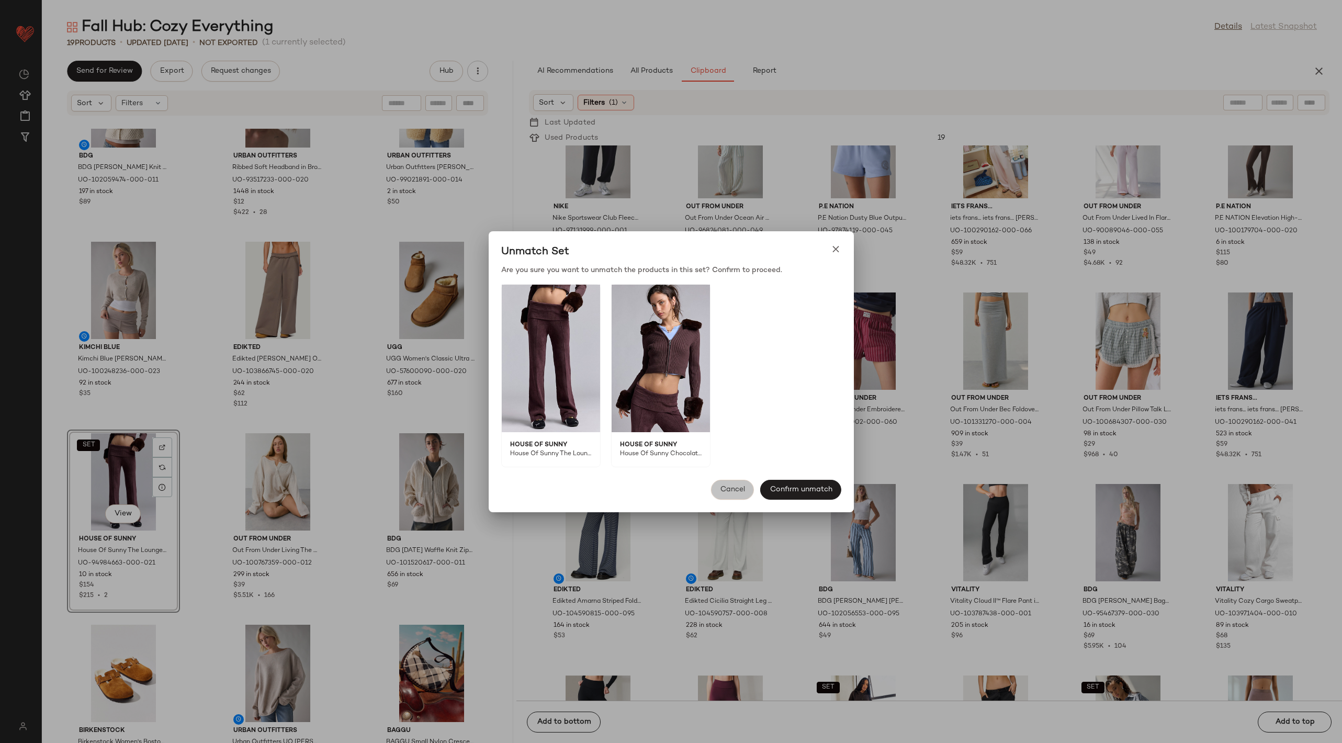
click at [724, 490] on span "Cancel" at bounding box center [732, 489] width 25 height 8
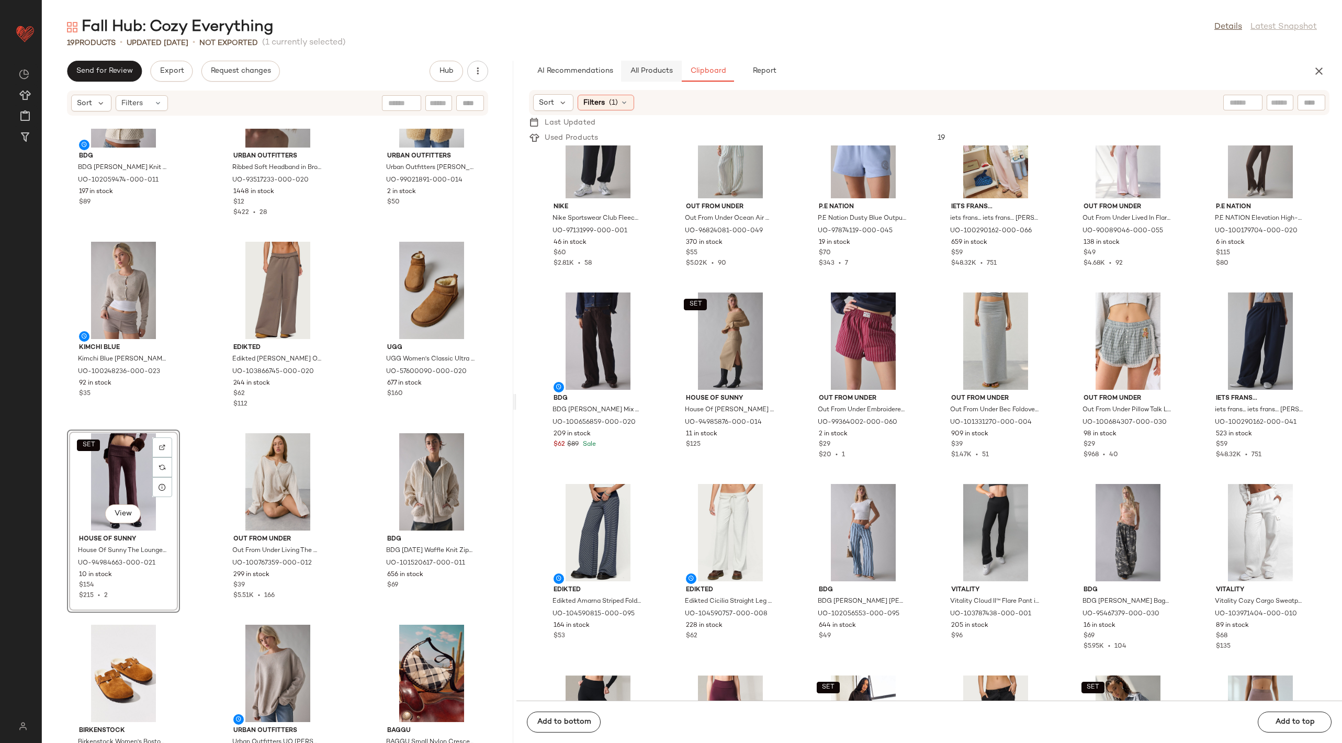
click at [646, 66] on button "All Products" at bounding box center [651, 71] width 61 height 21
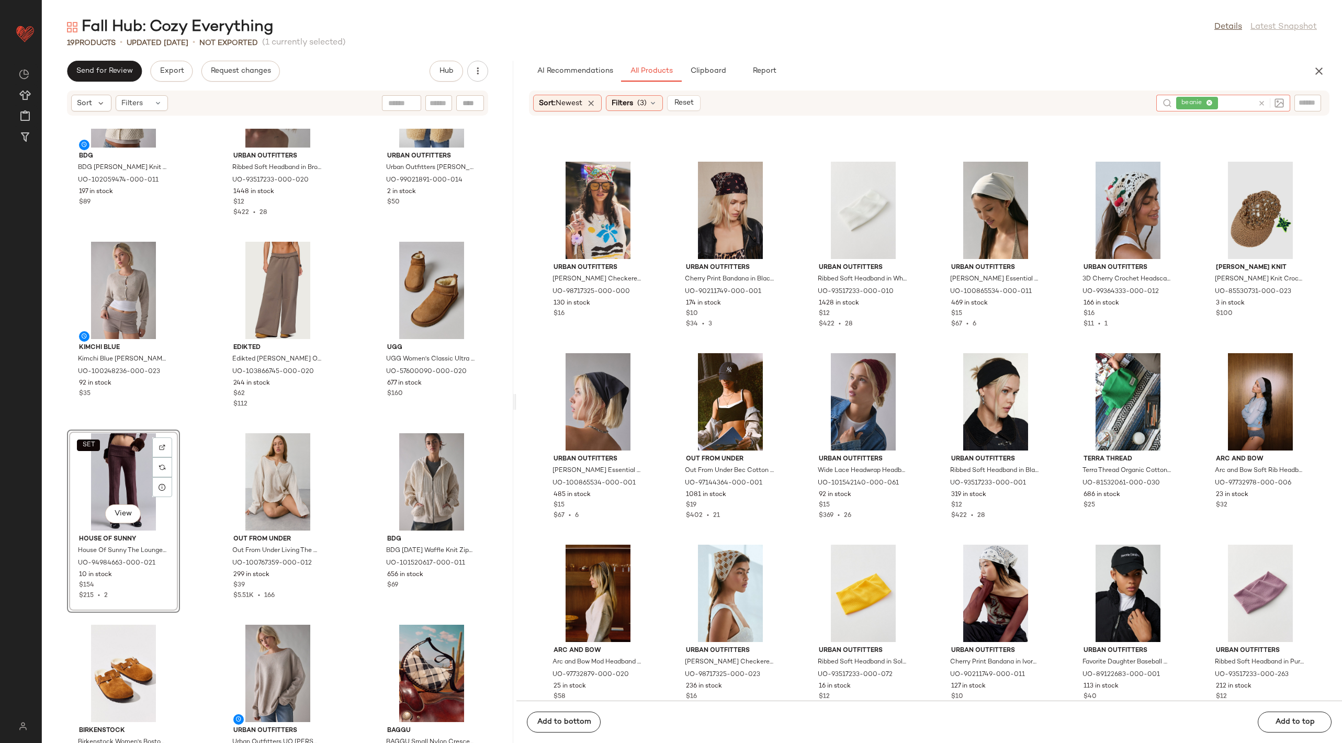
click at [1261, 97] on div at bounding box center [1268, 103] width 30 height 17
click at [1261, 103] on icon at bounding box center [1262, 103] width 8 height 8
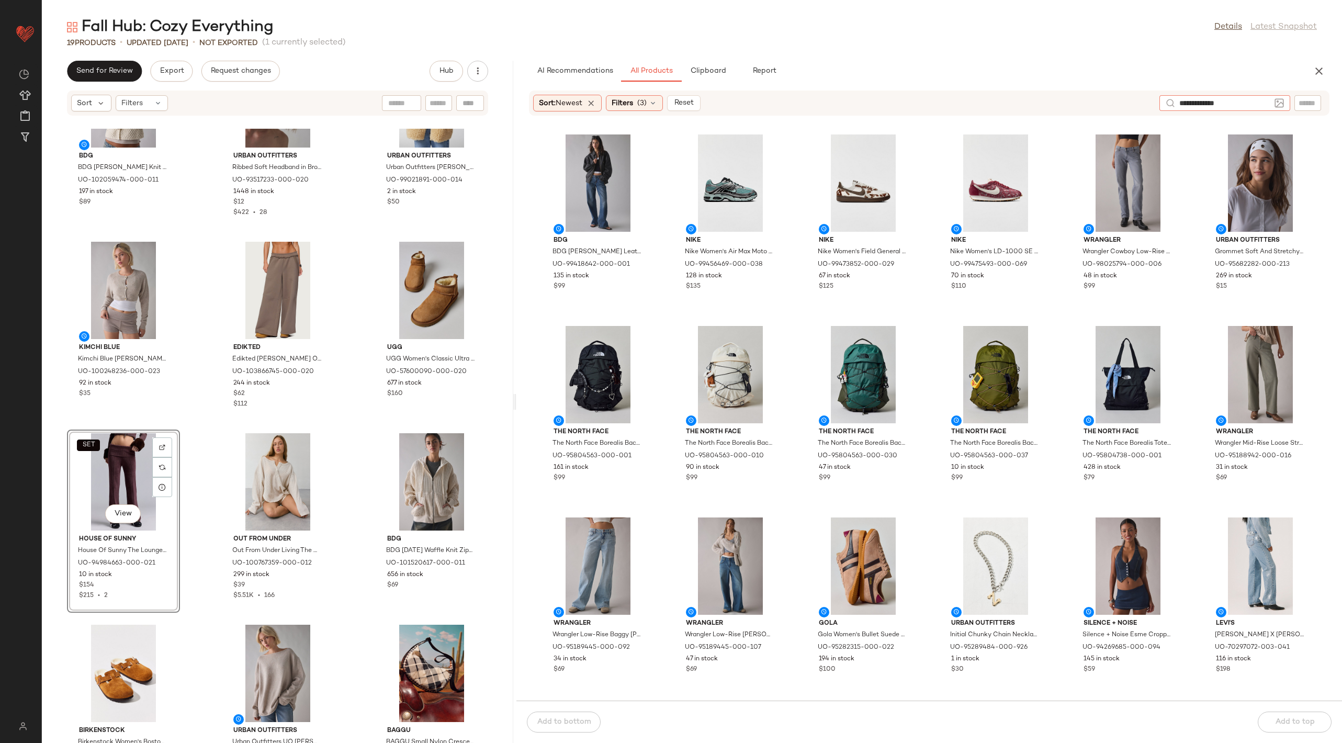
type input "**********"
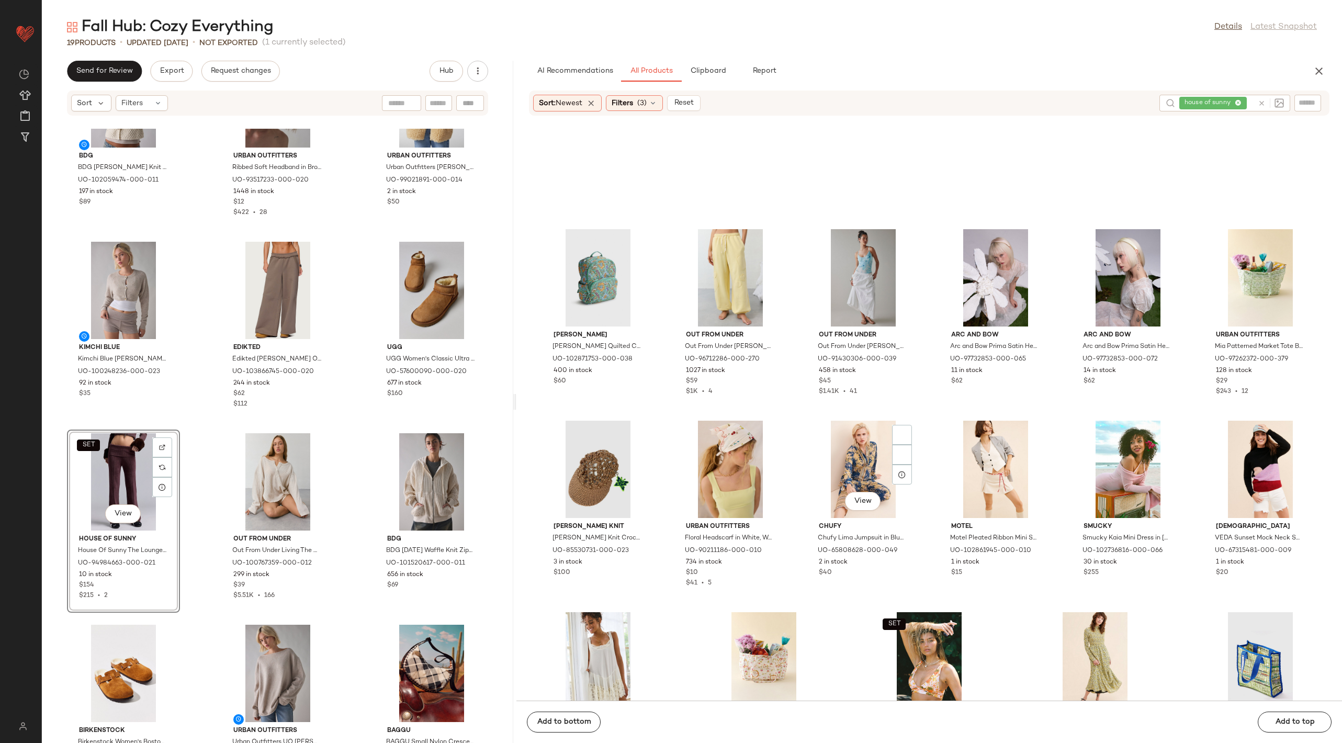
scroll to position [9003, 0]
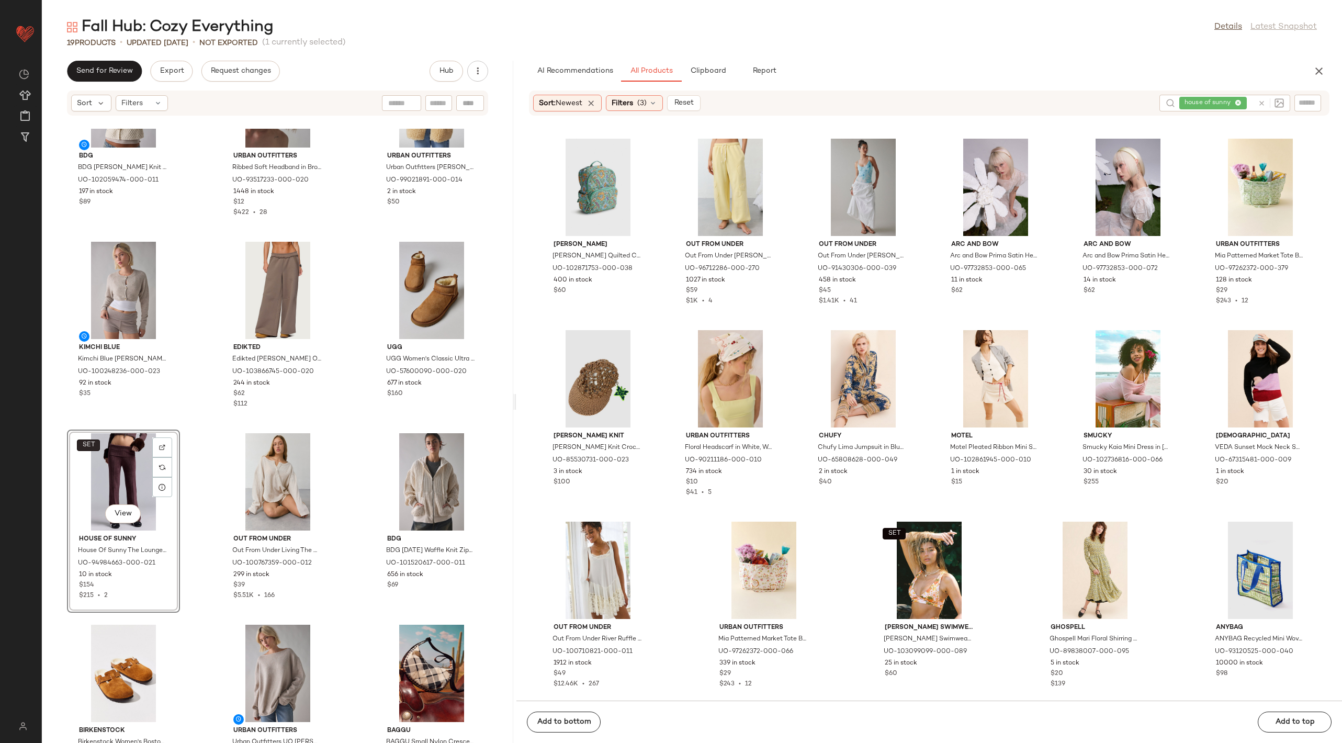
click at [91, 442] on span "SET" at bounding box center [88, 445] width 13 height 7
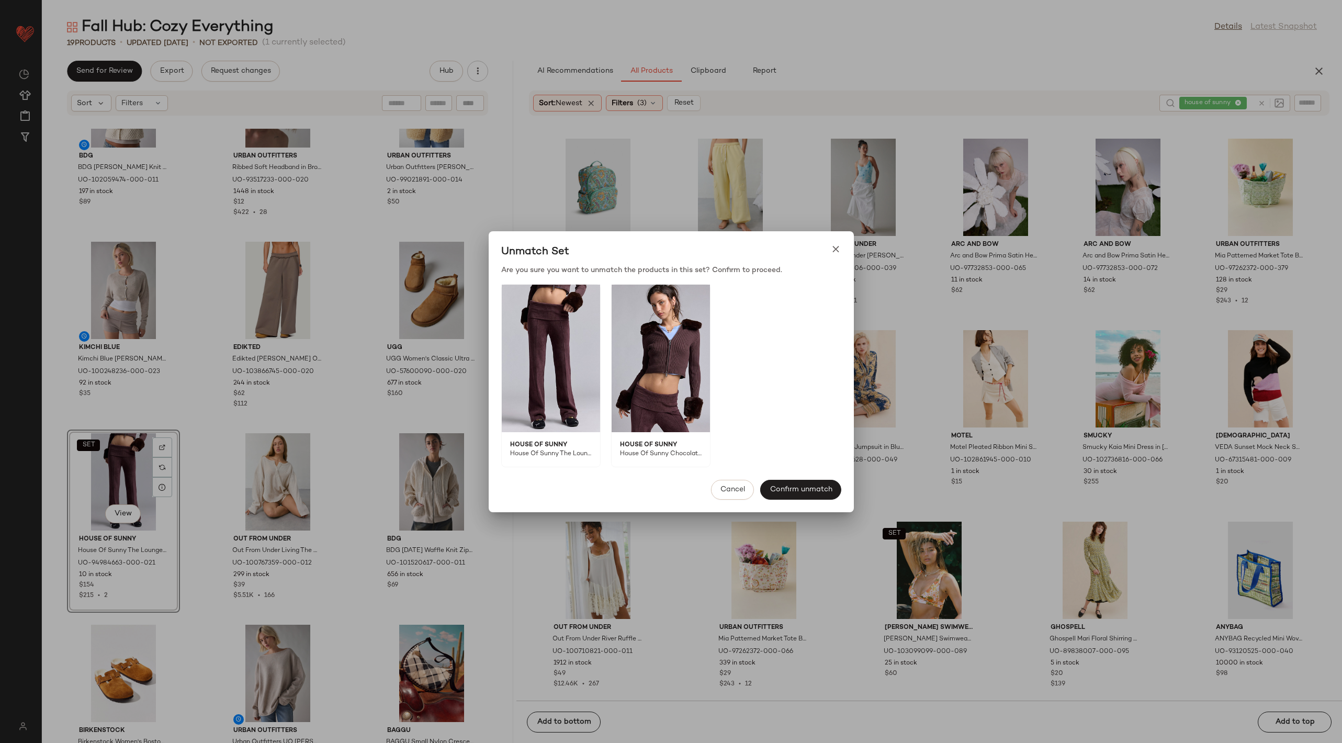
click at [651, 354] on img at bounding box center [661, 359] width 98 height 148
click at [668, 446] on span "House Of Sunny" at bounding box center [657, 440] width 91 height 17
drag, startPoint x: 650, startPoint y: 457, endPoint x: 697, endPoint y: 457, distance: 47.6
click at [697, 457] on span "House Of Sunny Chocolate [PERSON_NAME] Faux Fur Trim Zip-Up Sweater in Chocolat…" at bounding box center [657, 457] width 91 height 17
copy span "Sunny Chocolat"
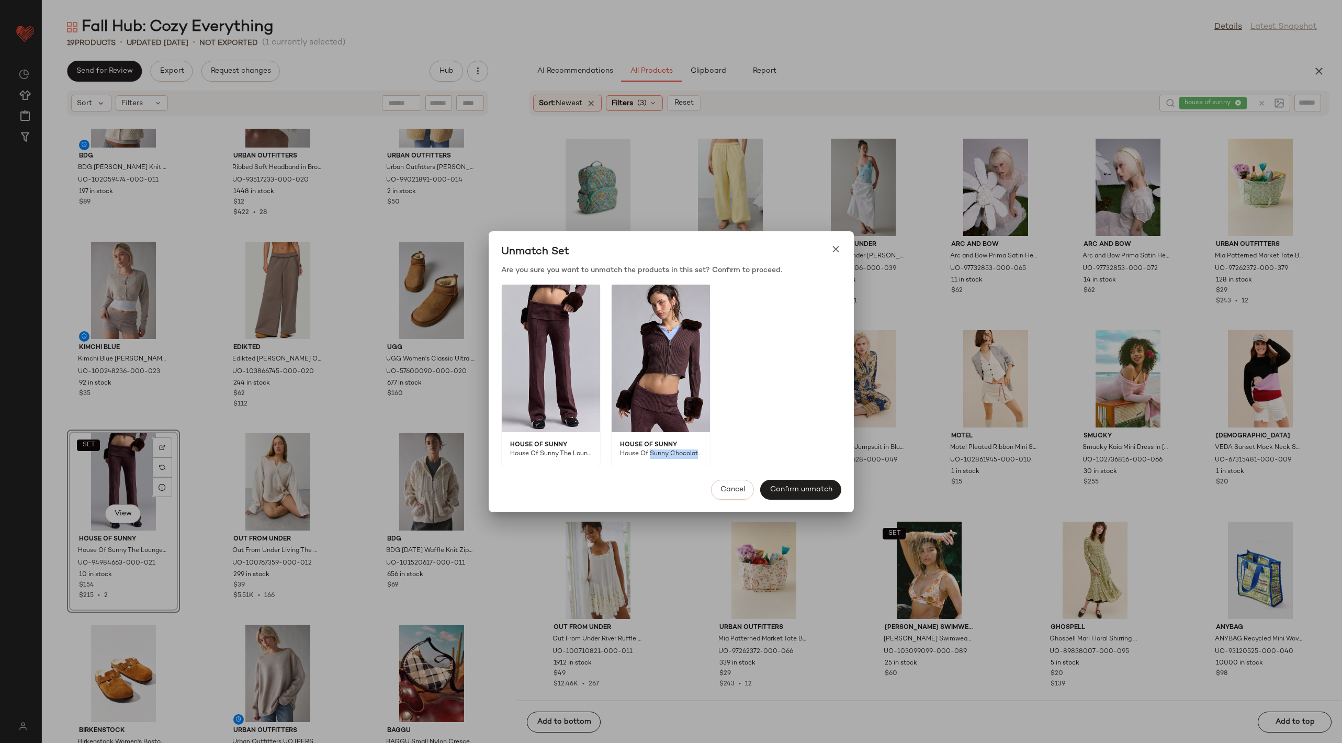
click at [836, 247] on icon at bounding box center [835, 249] width 11 height 11
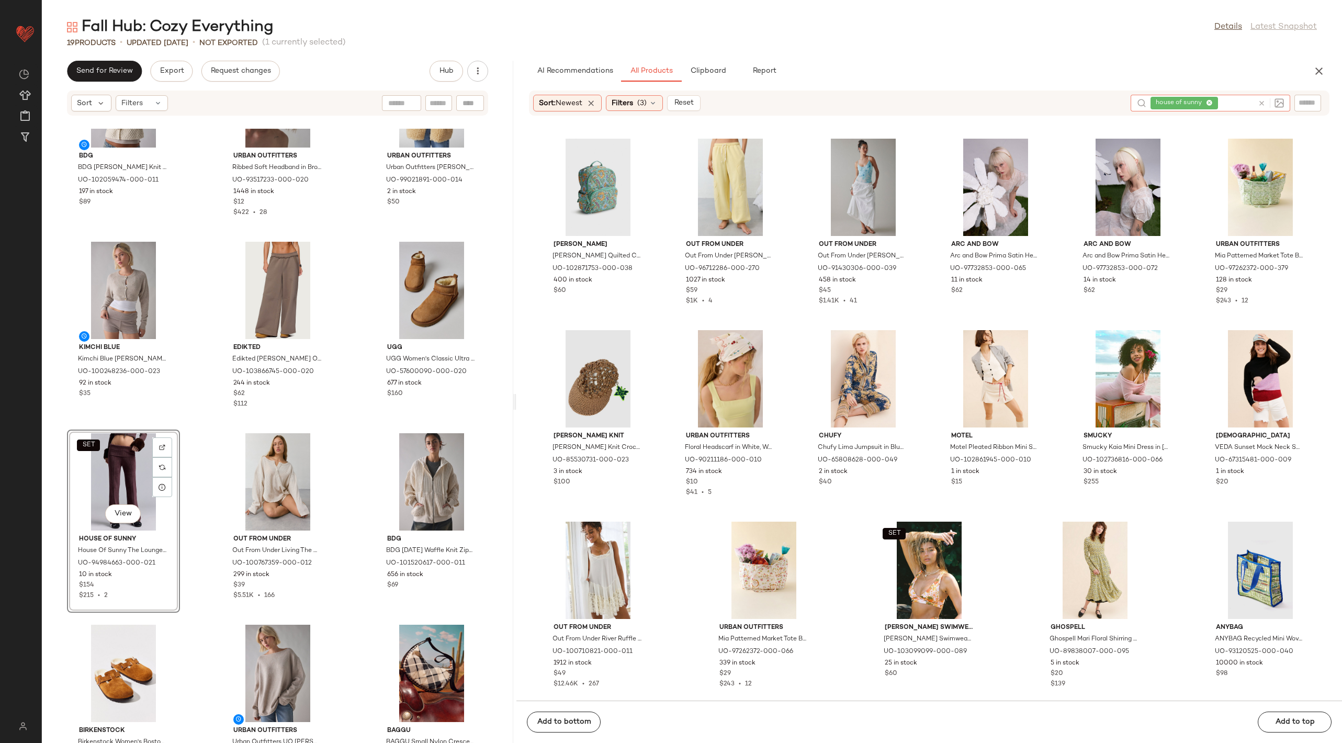
click at [1259, 101] on icon at bounding box center [1262, 103] width 8 height 8
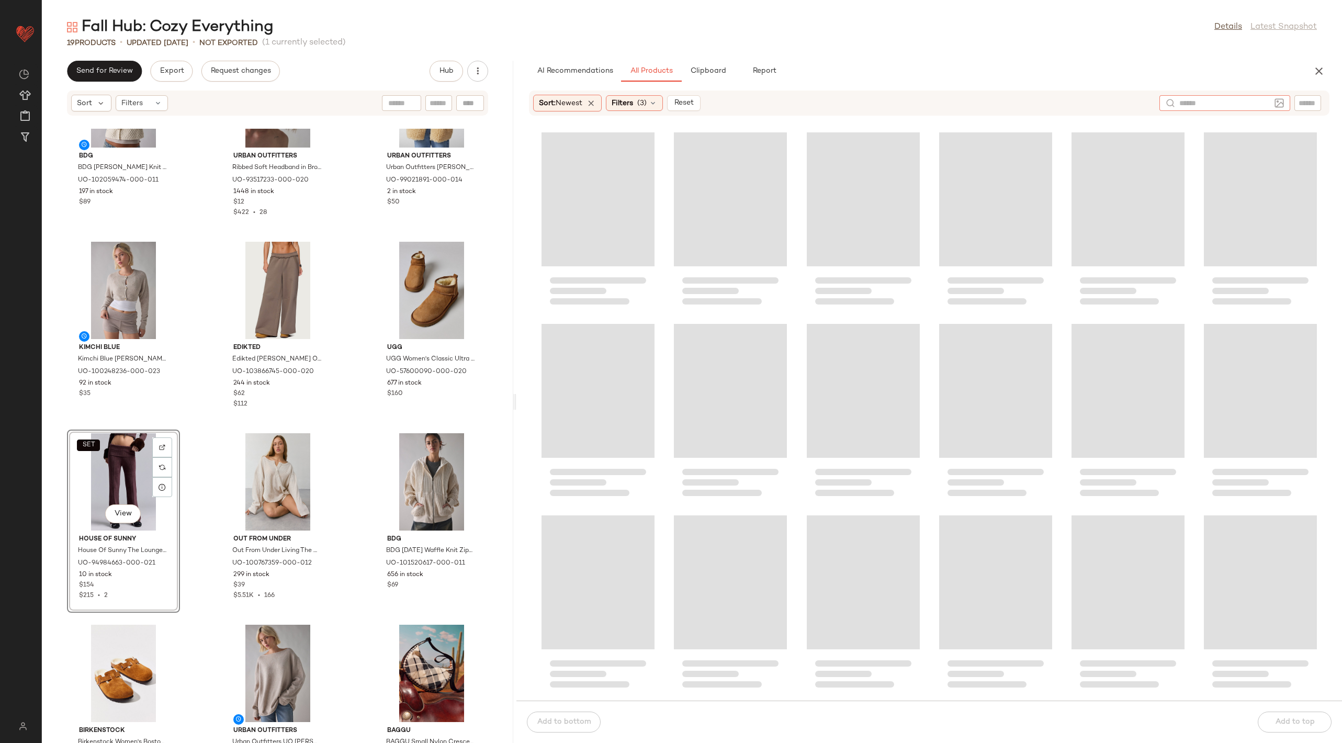
paste input "**********"
type input "**********"
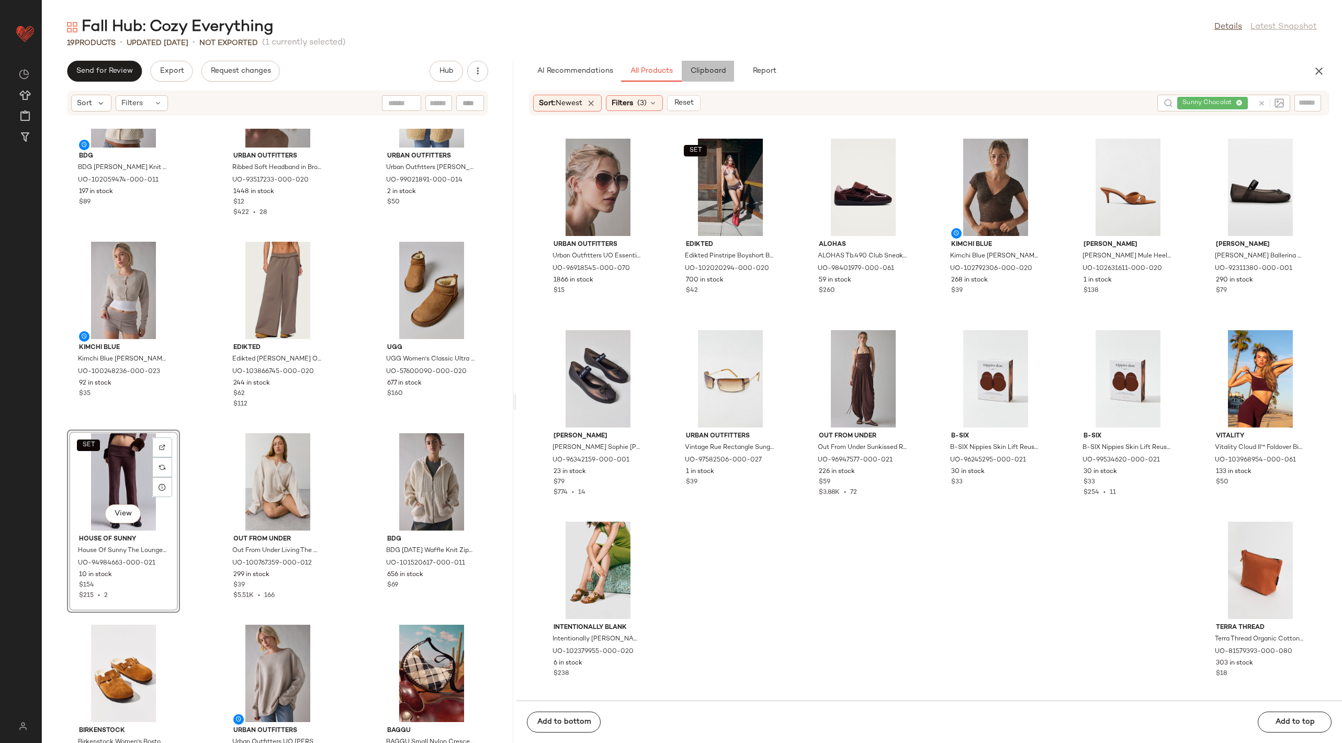
click at [718, 65] on button "Clipboard" at bounding box center [708, 71] width 52 height 21
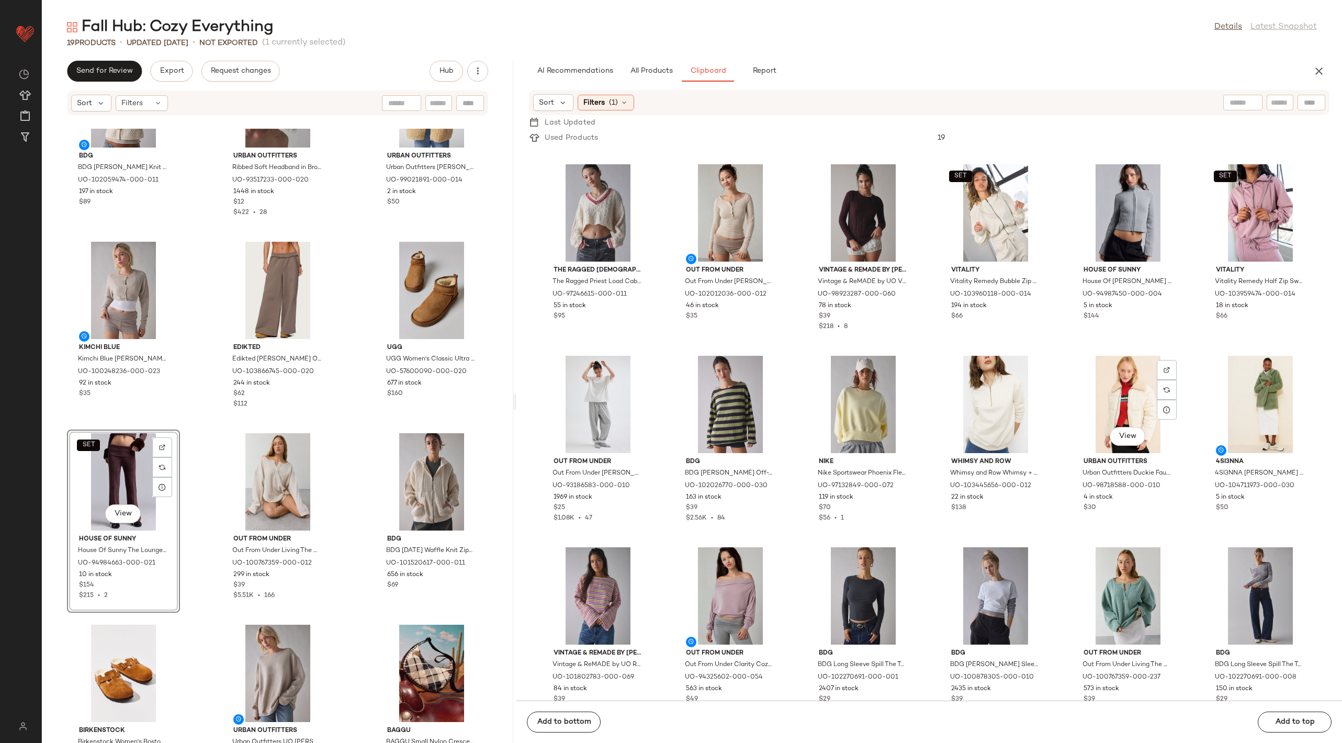
scroll to position [1582, 0]
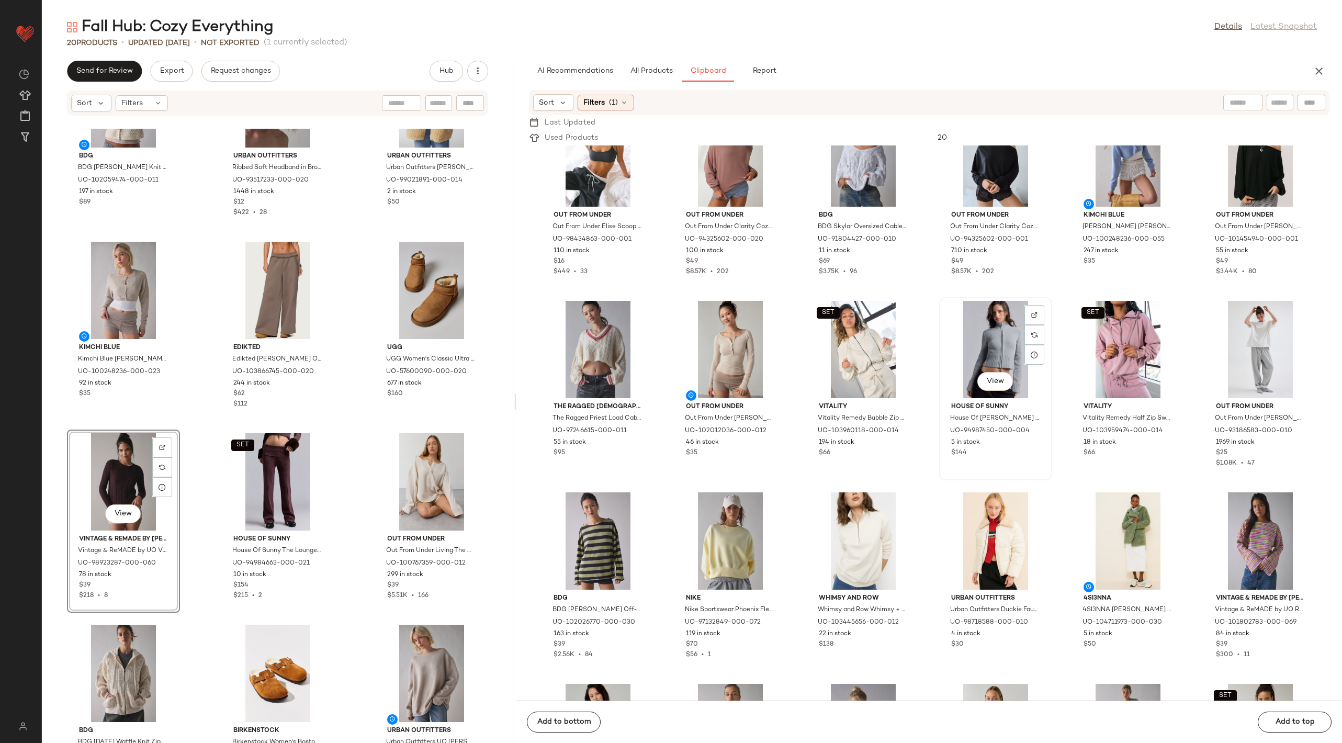
scroll to position [1563, 0]
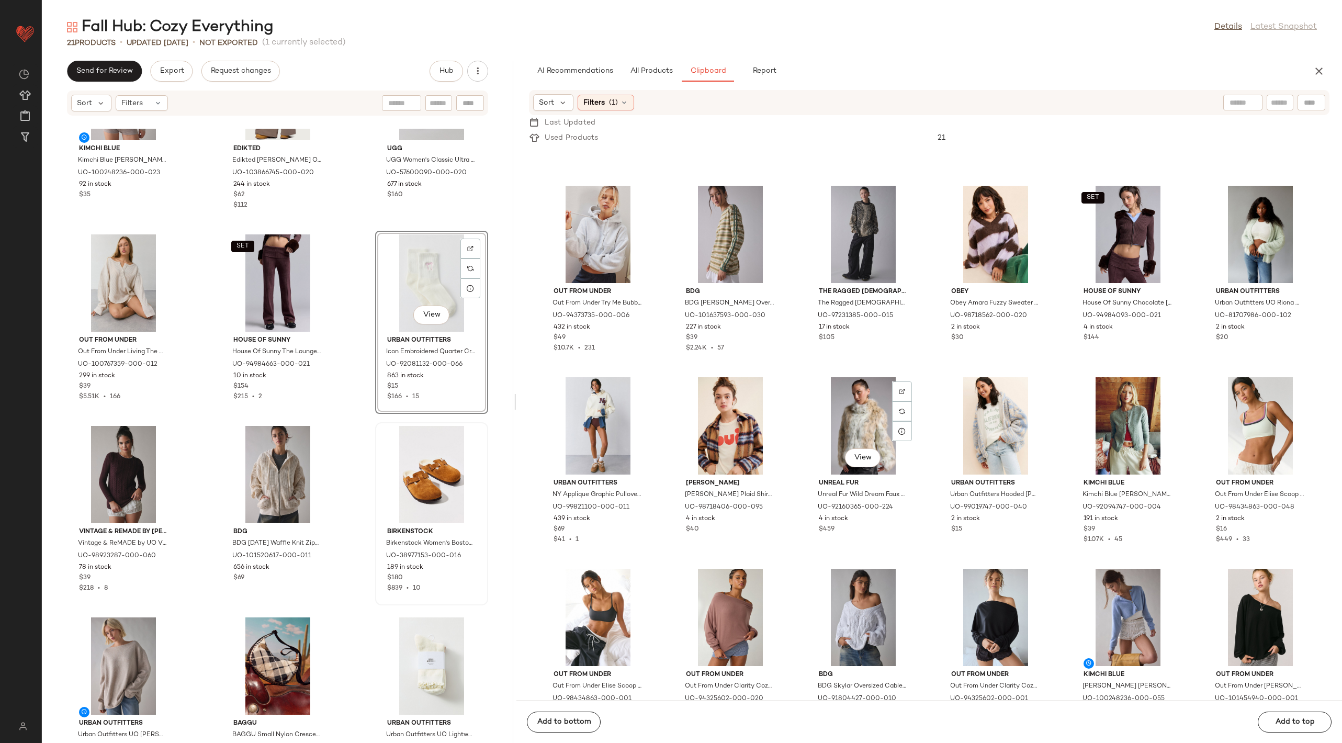
scroll to position [1055, 0]
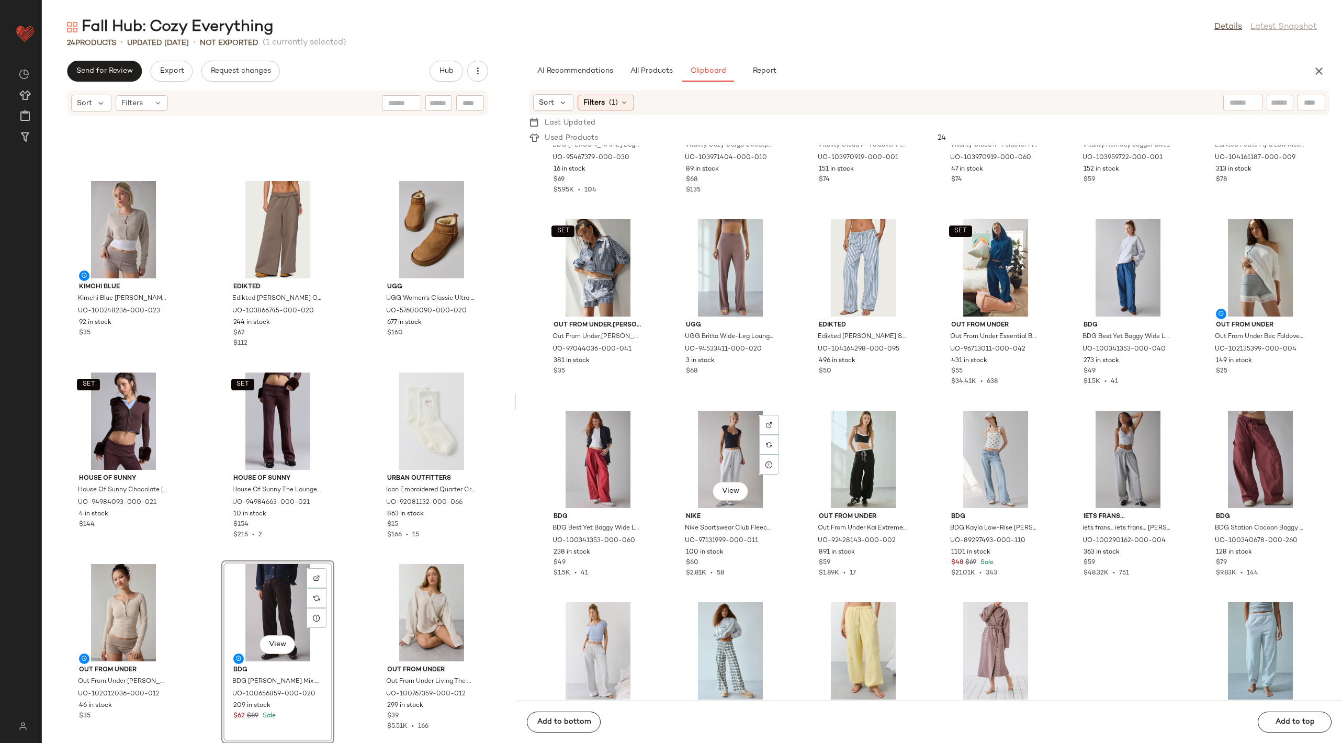
scroll to position [4538, 0]
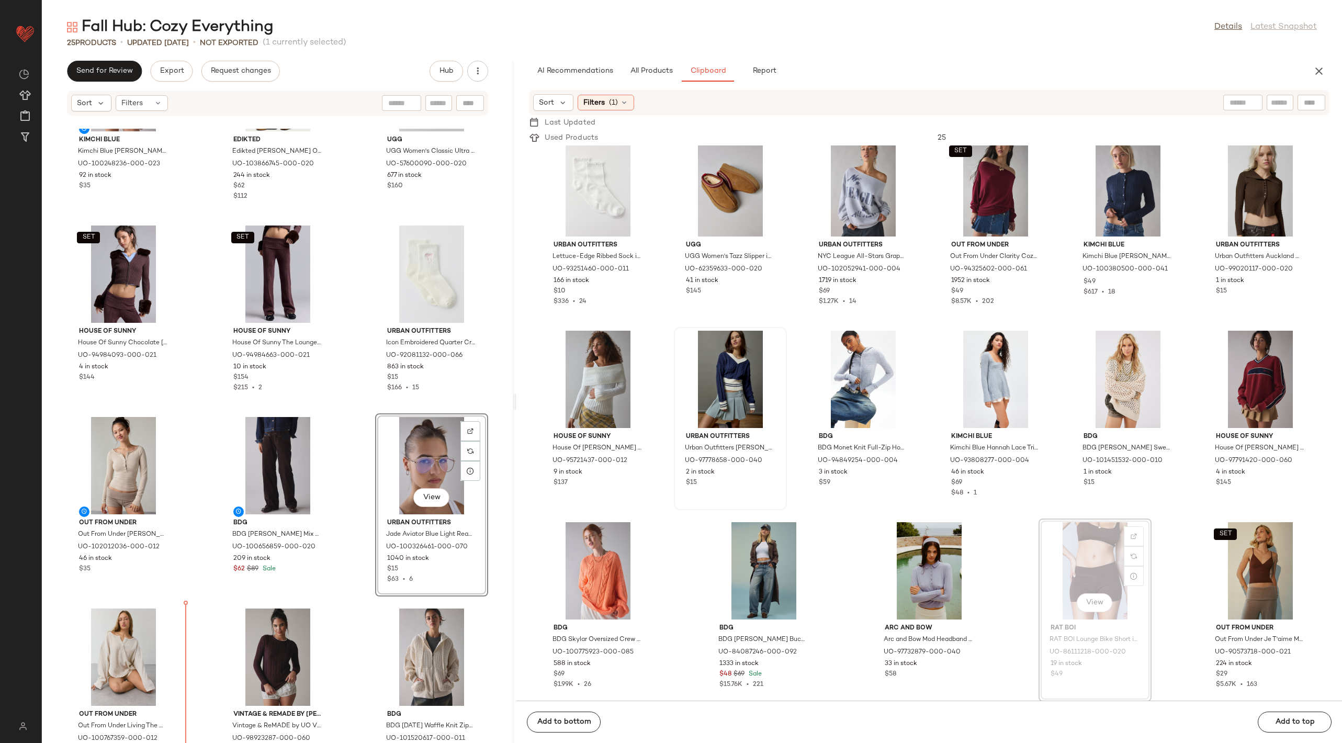
scroll to position [696, 0]
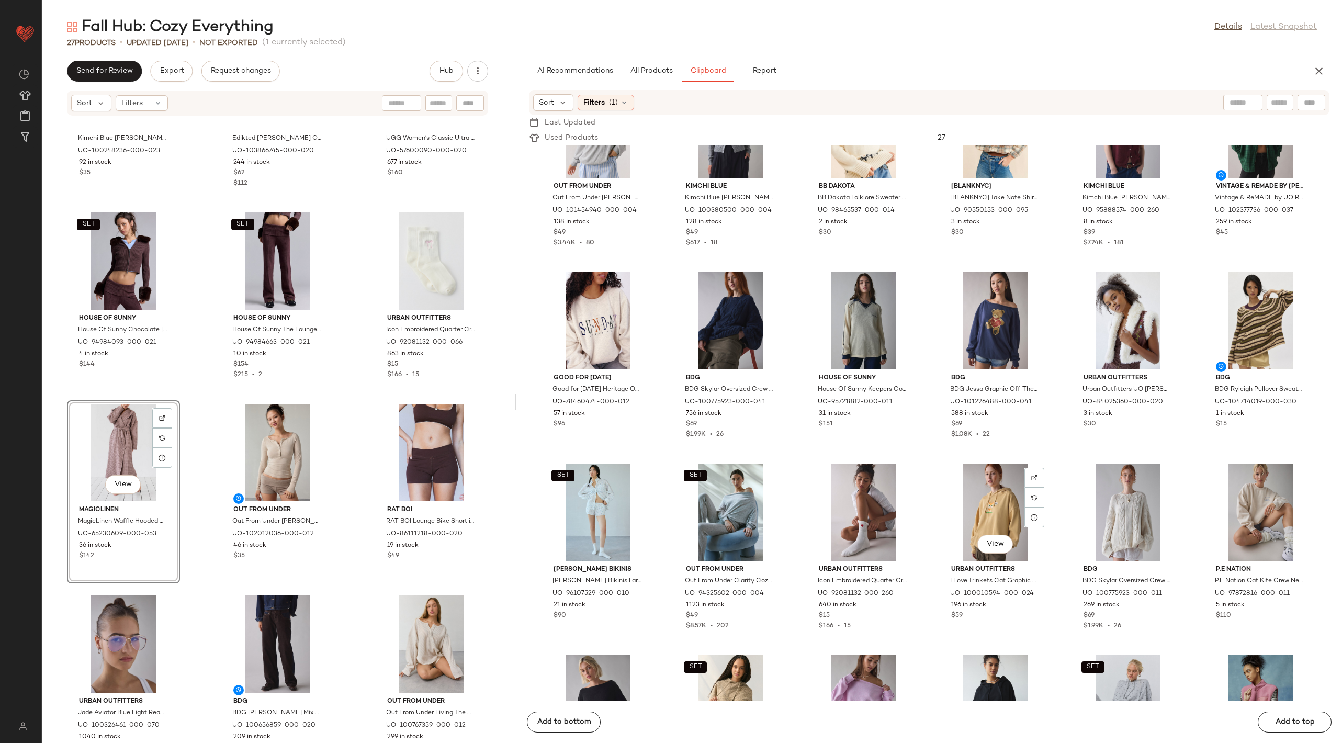
scroll to position [455, 0]
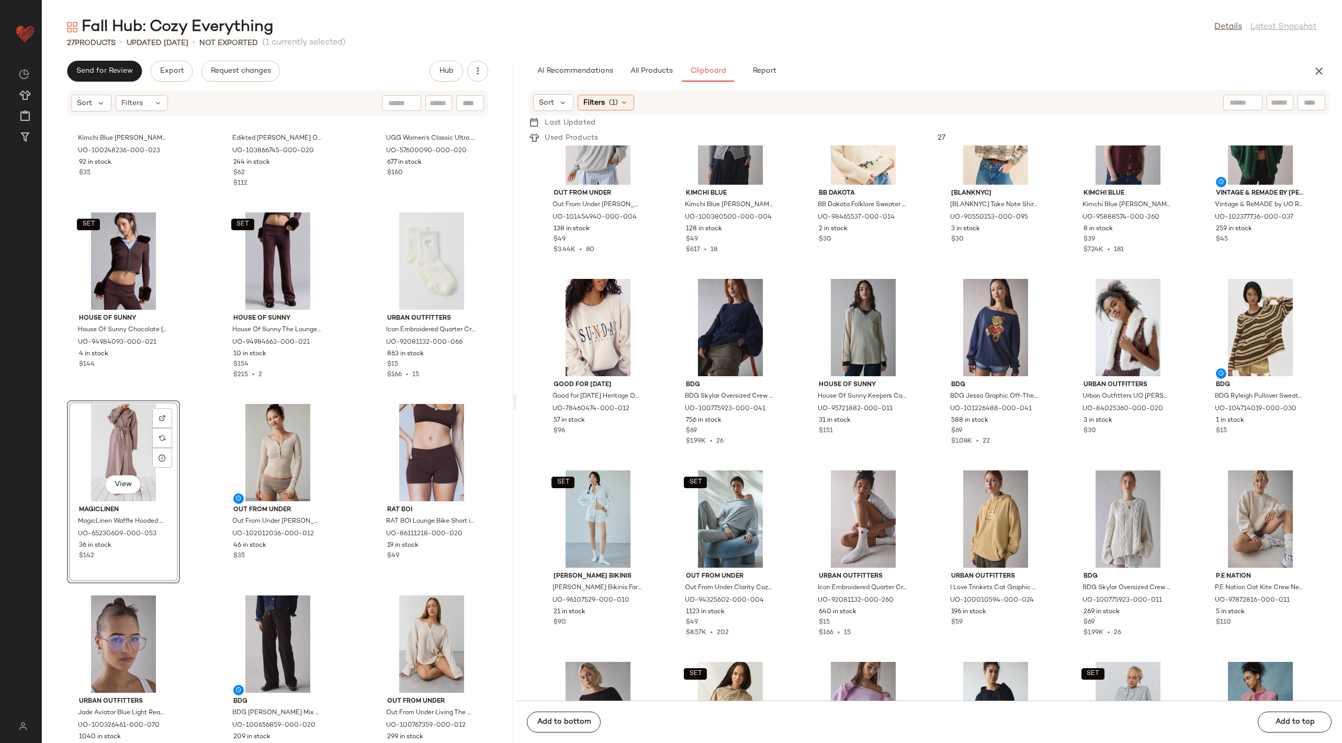
click at [1056, 410] on div "Out From Under Out From Under Ariana Oversized Off-The-Shoulder Sweatshirt in G…" at bounding box center [929, 422] width 826 height 555
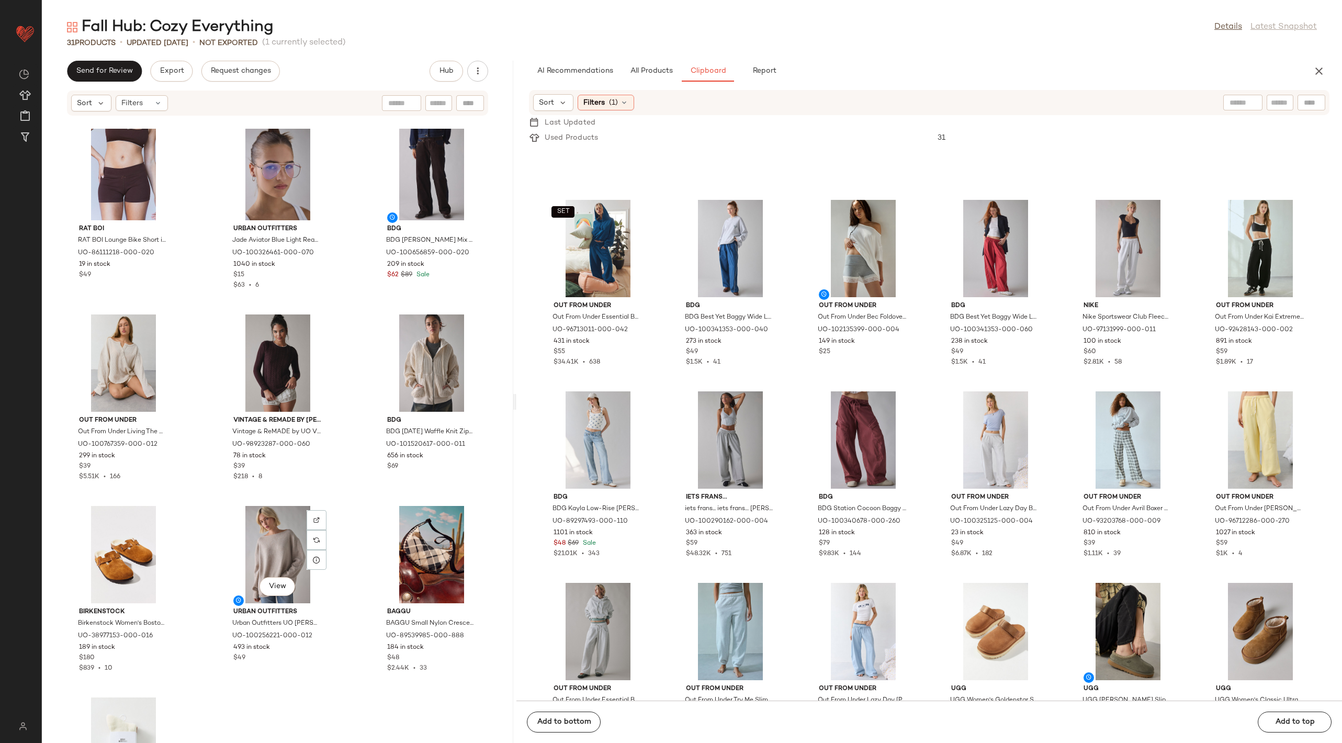
scroll to position [1494, 0]
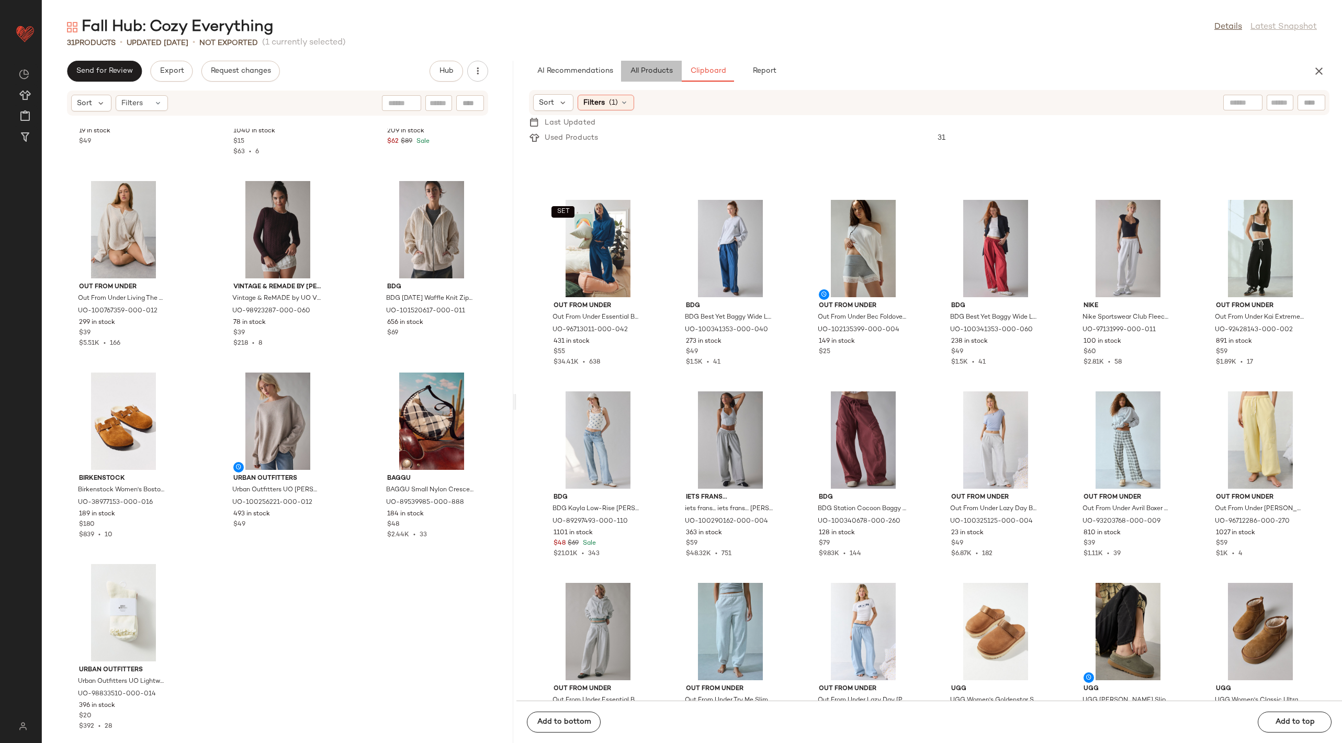
click at [628, 64] on button "All Products" at bounding box center [651, 71] width 61 height 21
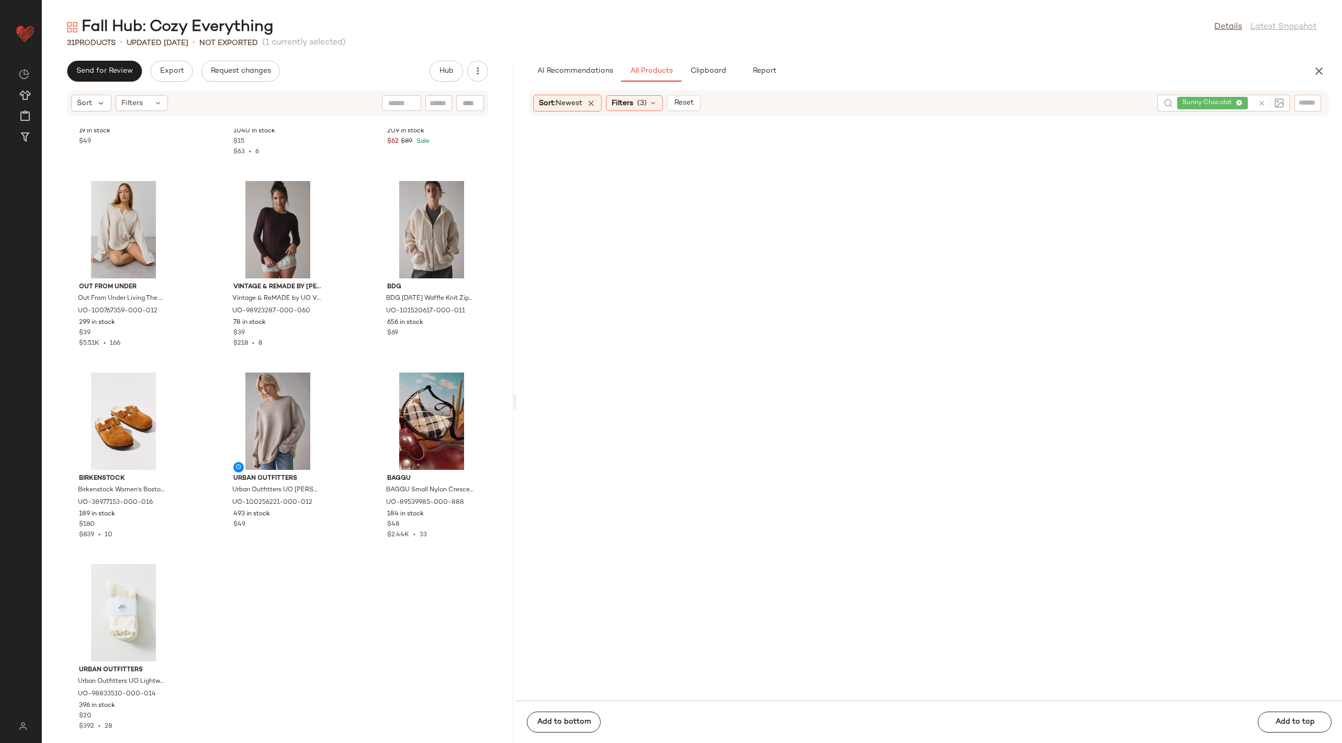
scroll to position [8969, 0]
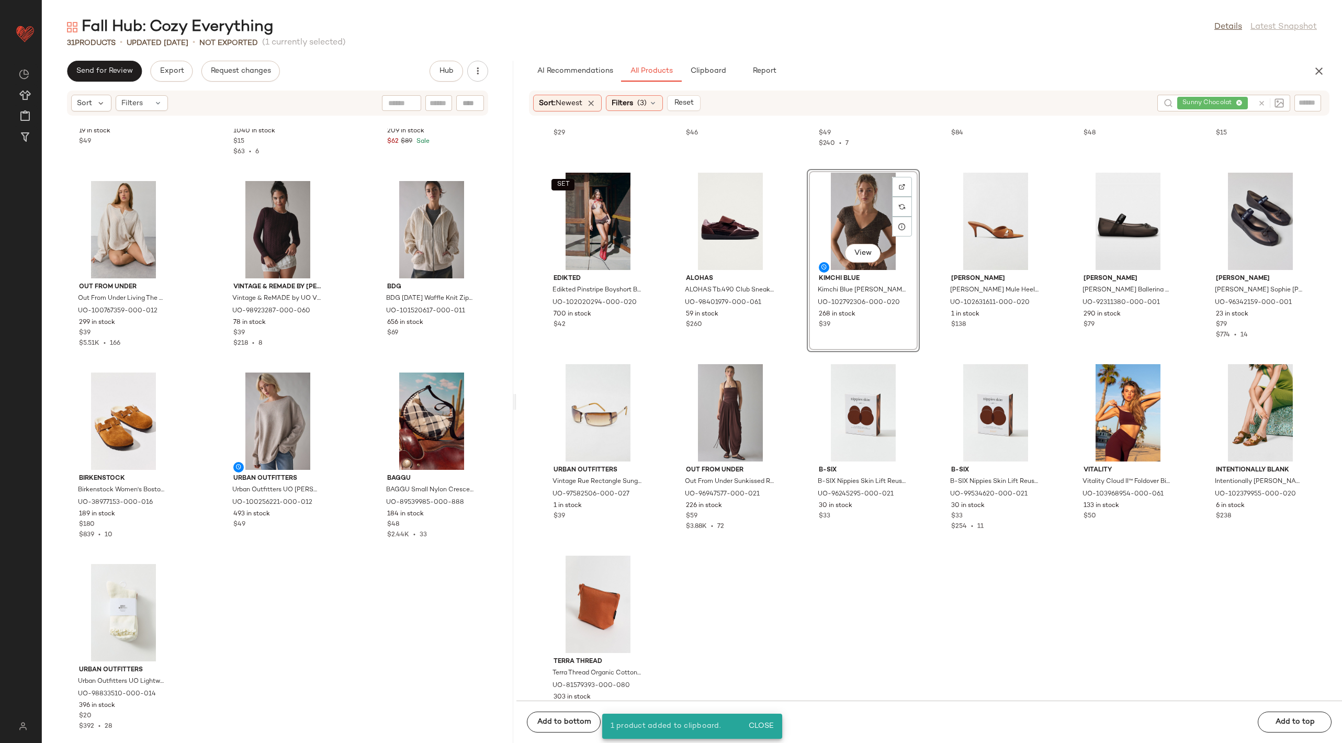
click at [1263, 103] on icon at bounding box center [1262, 103] width 8 height 8
type input "***"
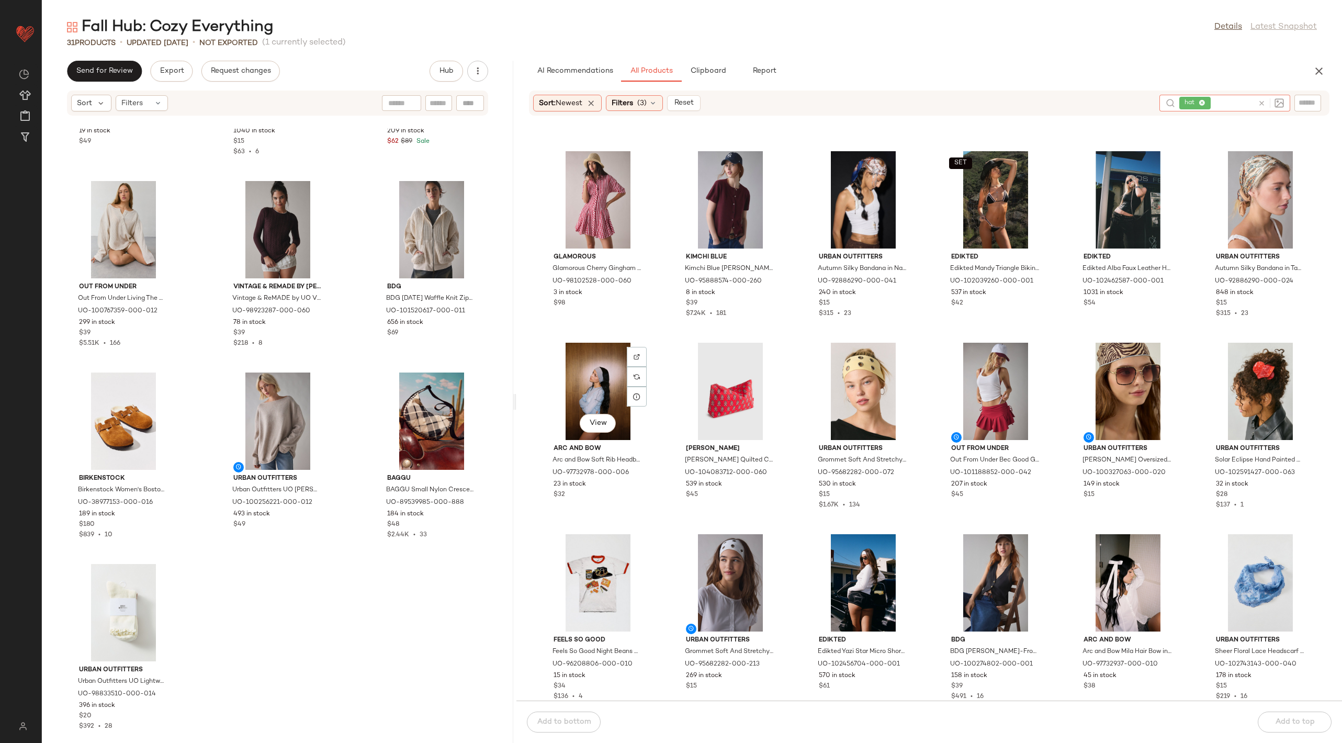
scroll to position [4554, 0]
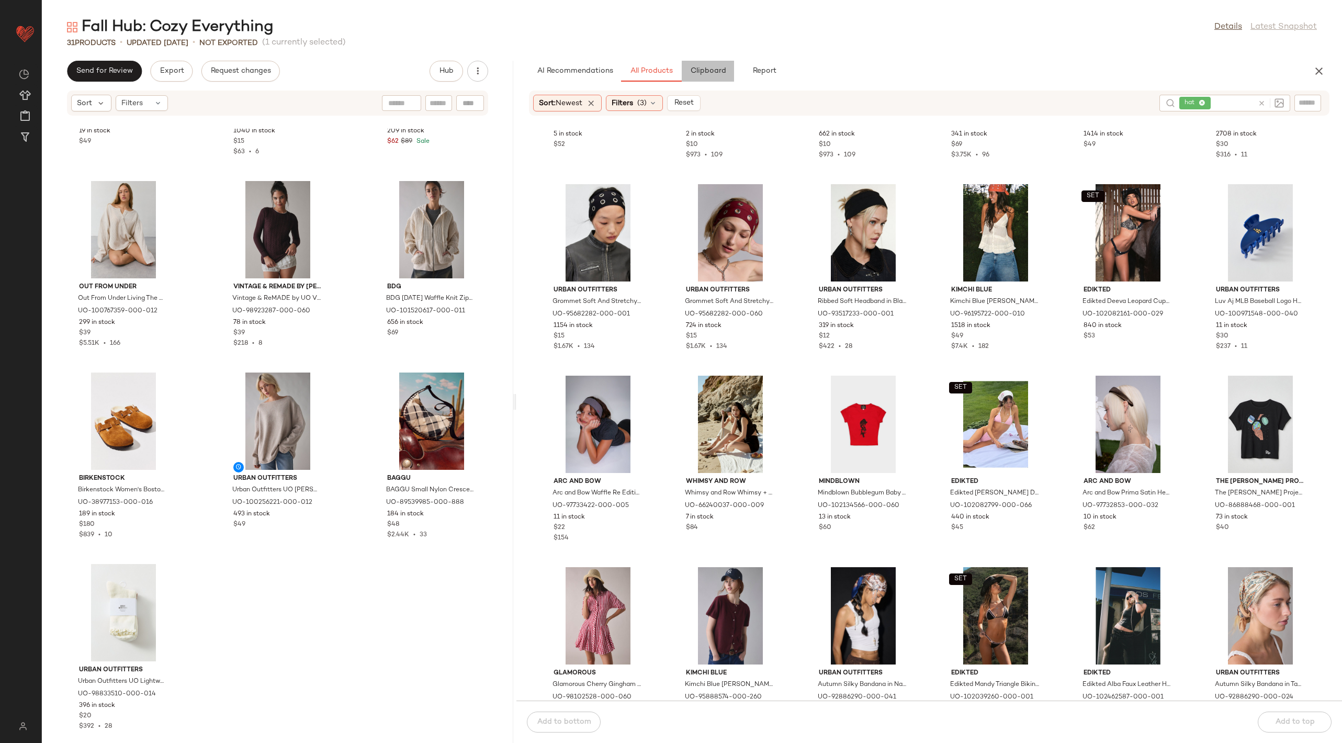
click at [711, 67] on span "Clipboard" at bounding box center [708, 71] width 36 height 8
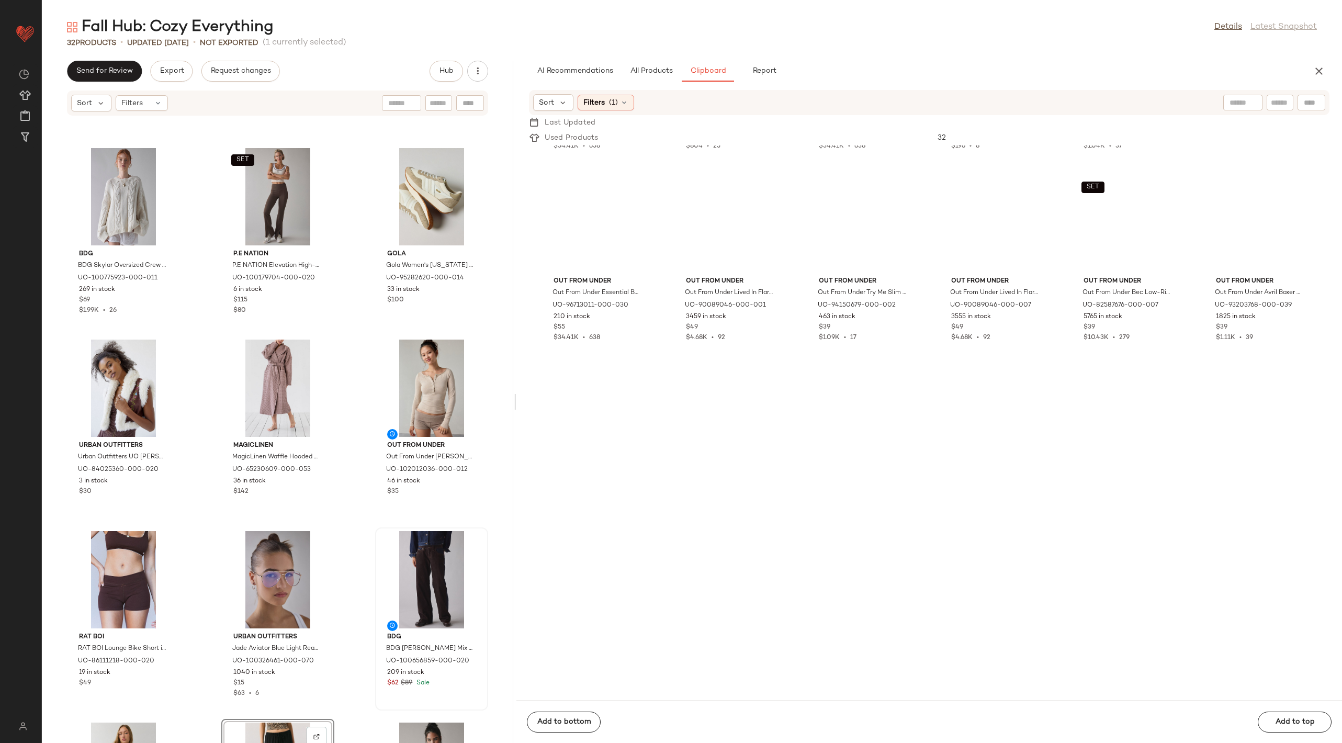
scroll to position [3618, 0]
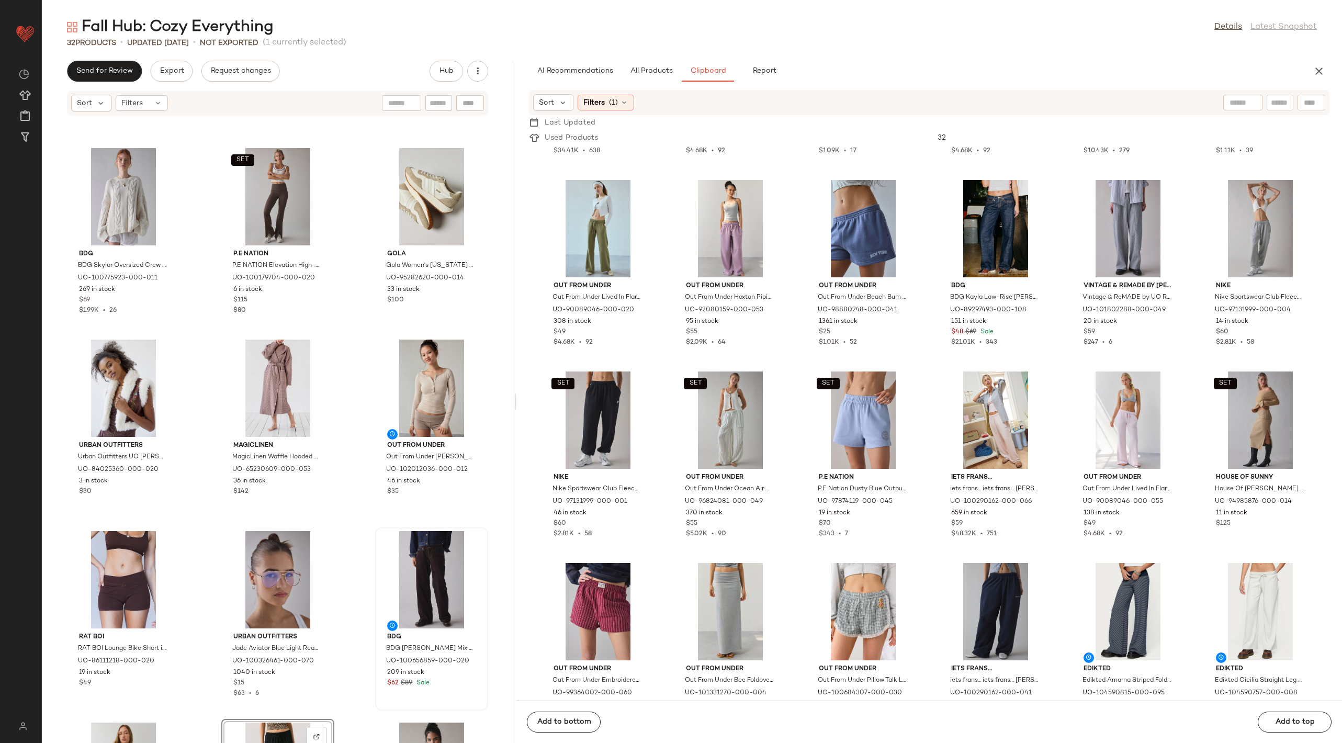
drag, startPoint x: 1097, startPoint y: 314, endPoint x: 1101, endPoint y: 30, distance: 284.6
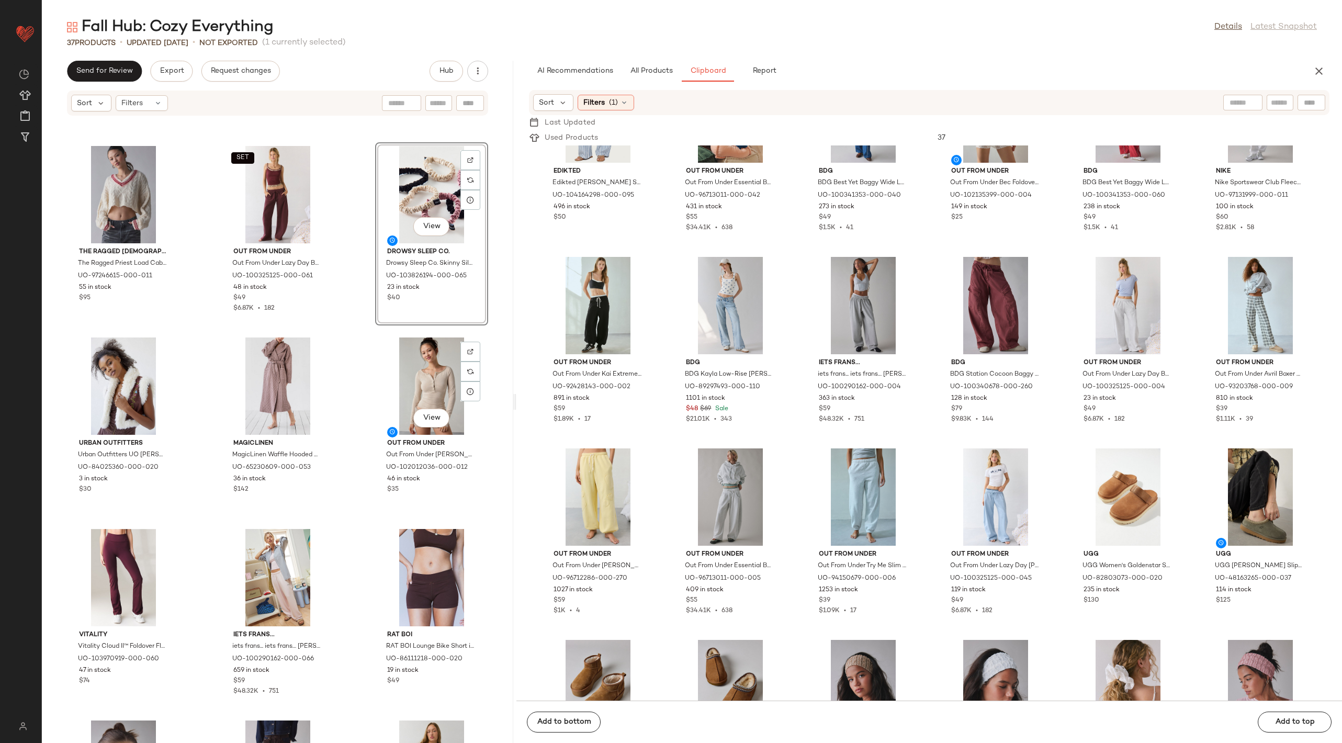
scroll to position [1147, 0]
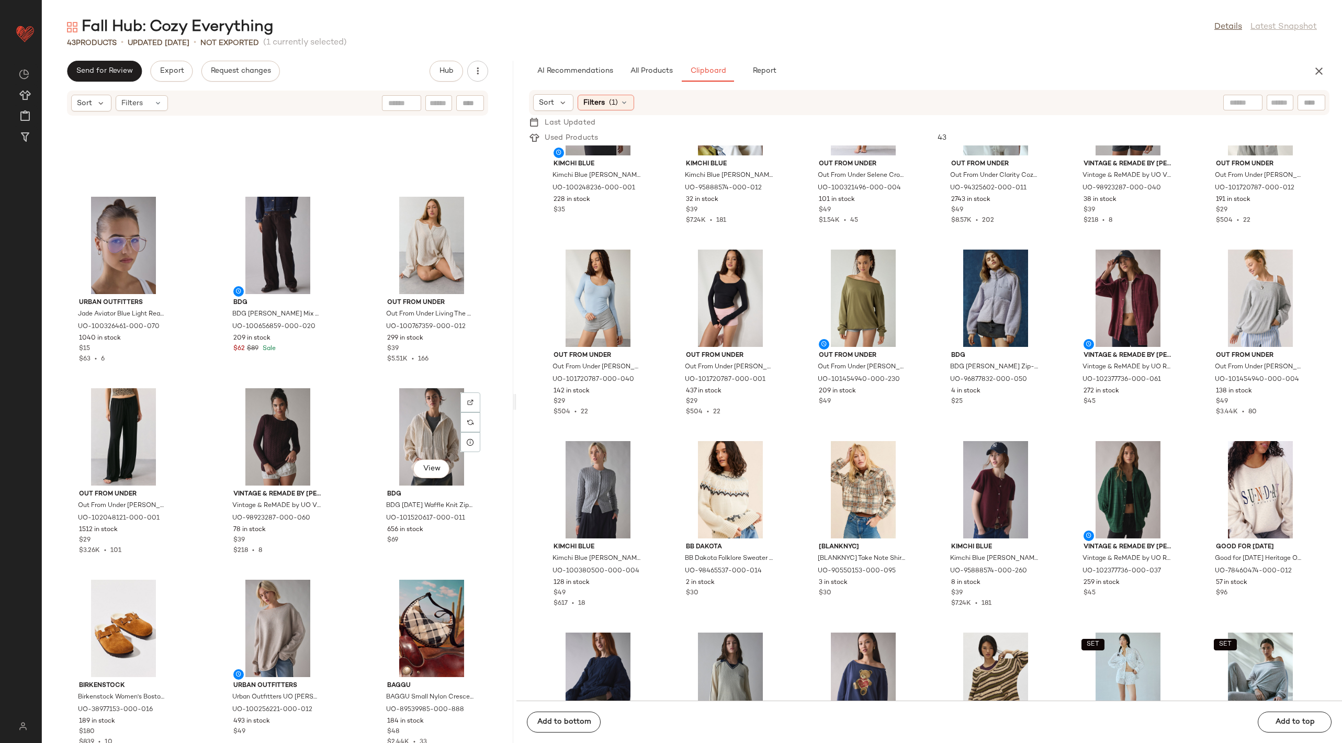
scroll to position [2259, 0]
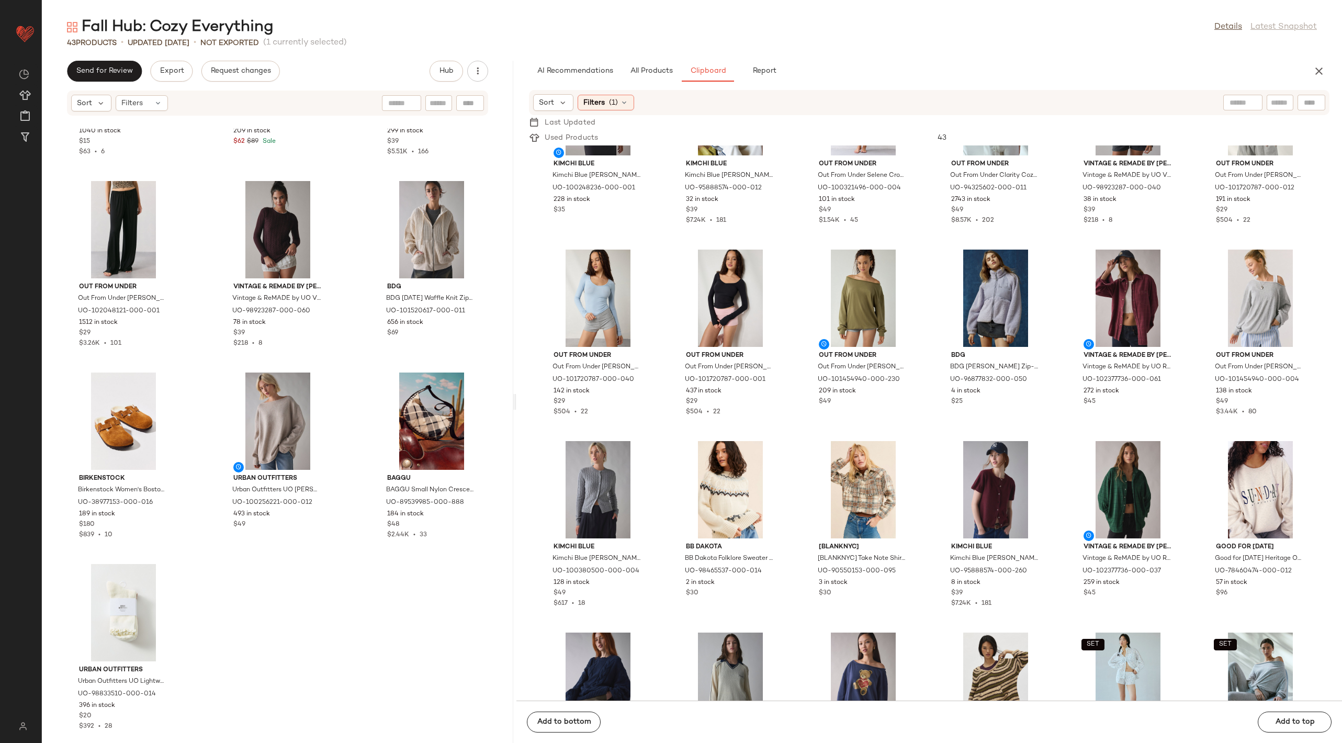
drag, startPoint x: 839, startPoint y: 192, endPoint x: 894, endPoint y: 13, distance: 187.2
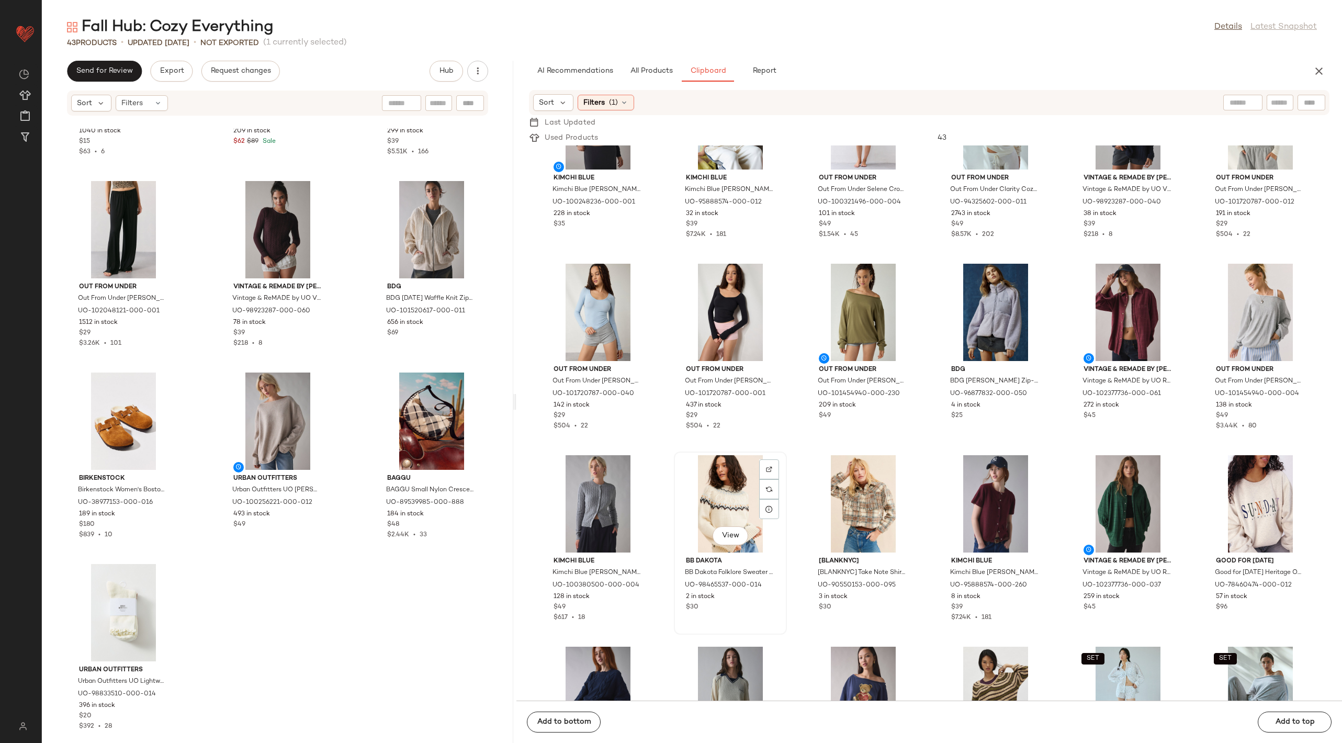
scroll to position [69, 0]
